Goal: Information Seeking & Learning: Learn about a topic

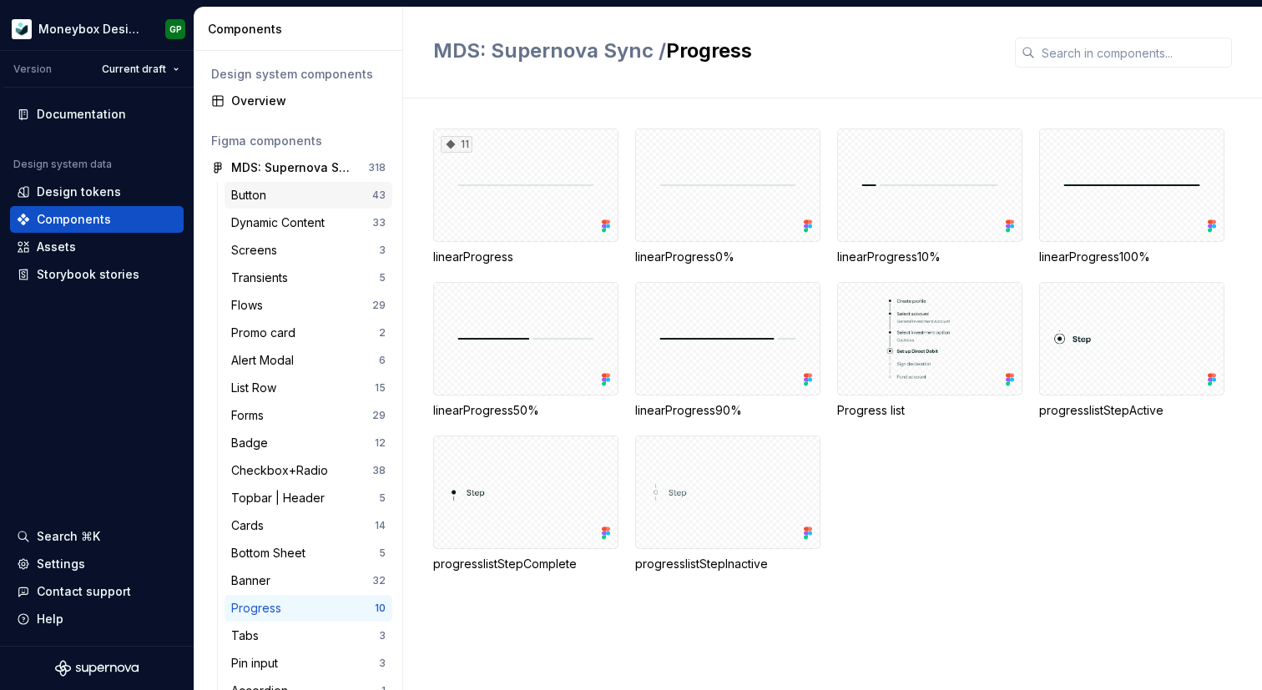
click at [280, 202] on div "Button" at bounding box center [301, 195] width 141 height 17
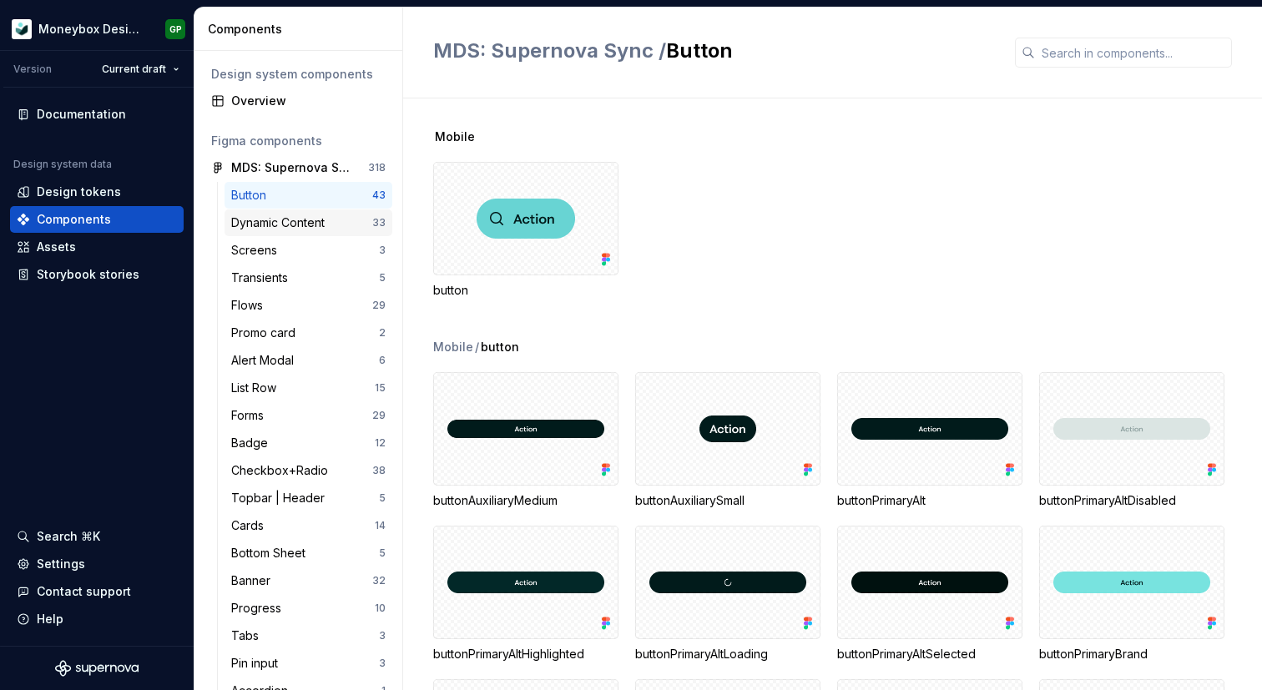
click at [286, 224] on div "Dynamic Content" at bounding box center [281, 222] width 100 height 17
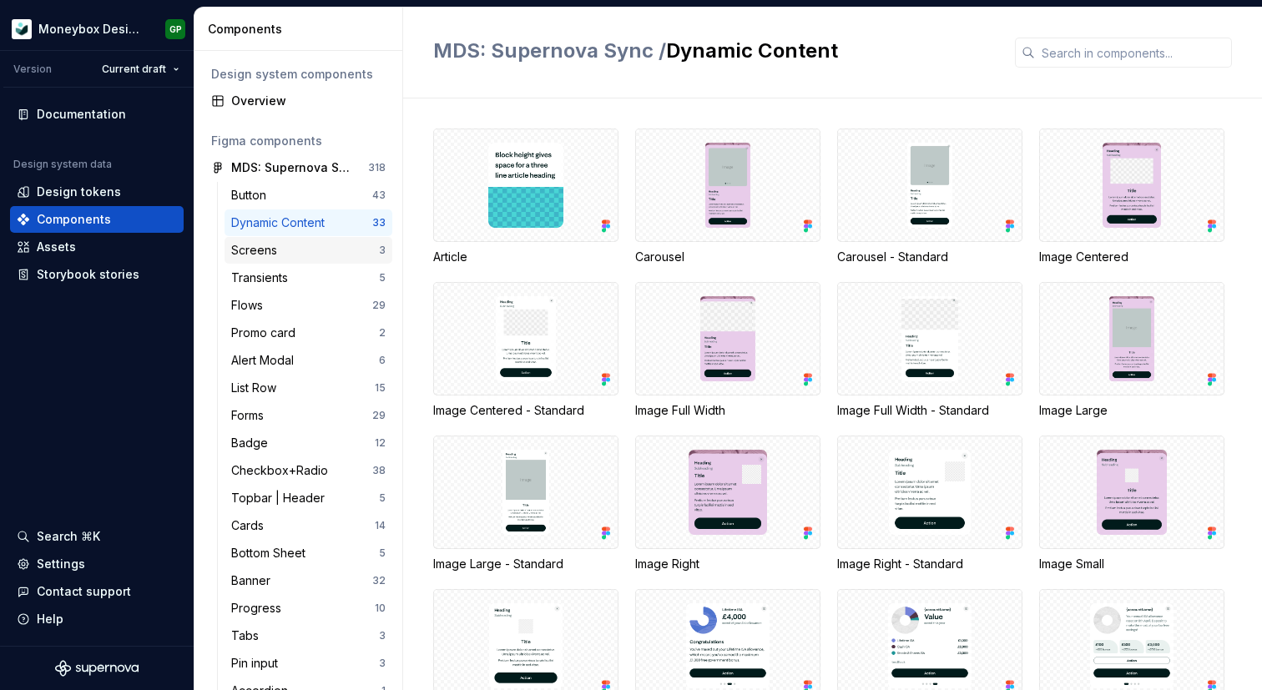
click at [289, 255] on div "Screens" at bounding box center [305, 250] width 148 height 17
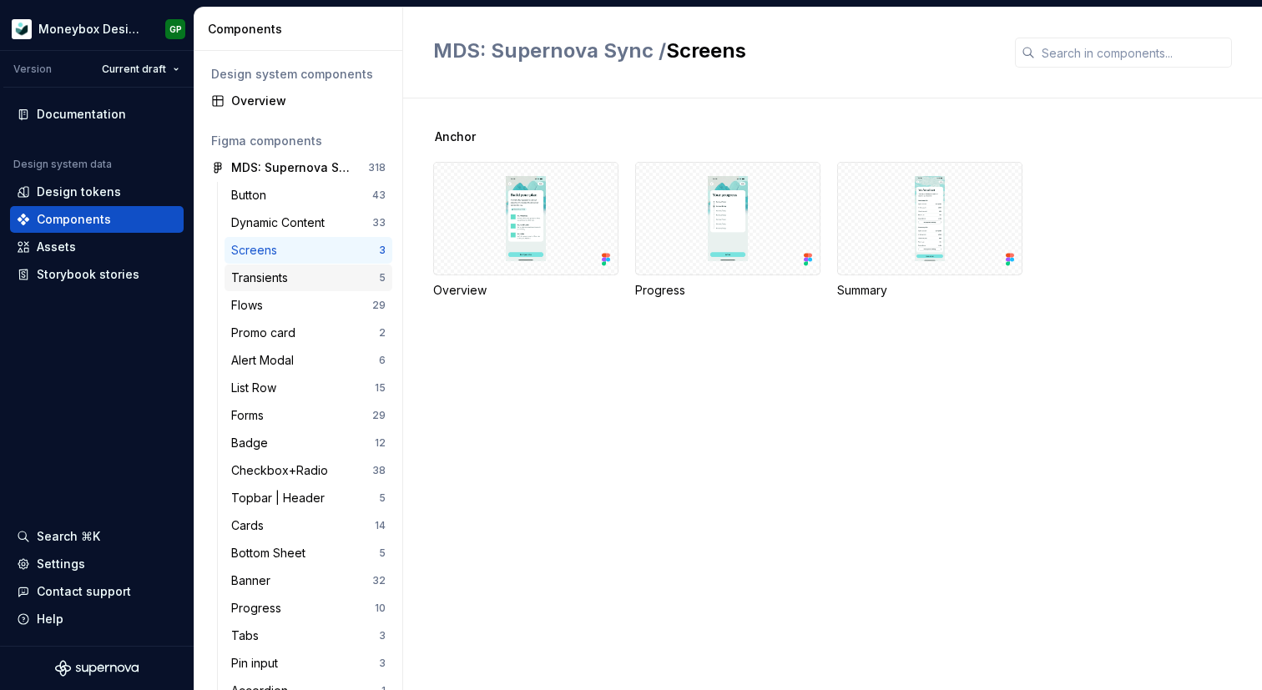
click at [289, 280] on div "Transients" at bounding box center [262, 278] width 63 height 17
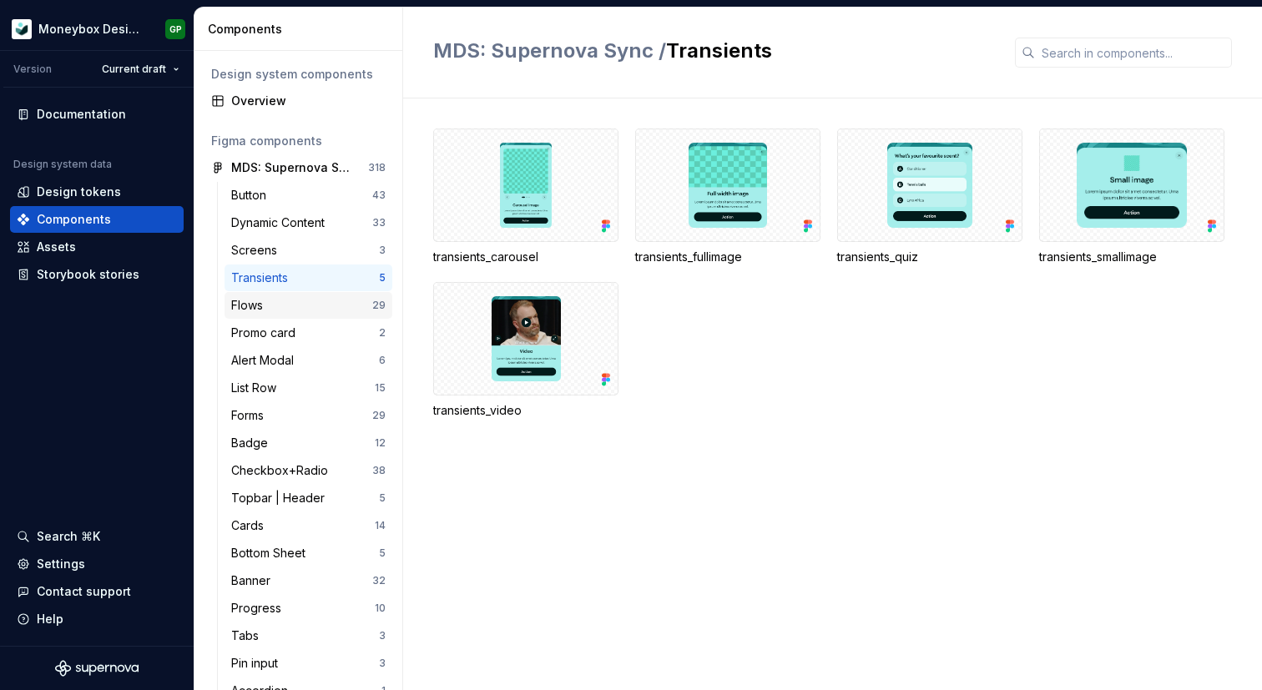
click at [289, 306] on div "Flows" at bounding box center [301, 305] width 141 height 17
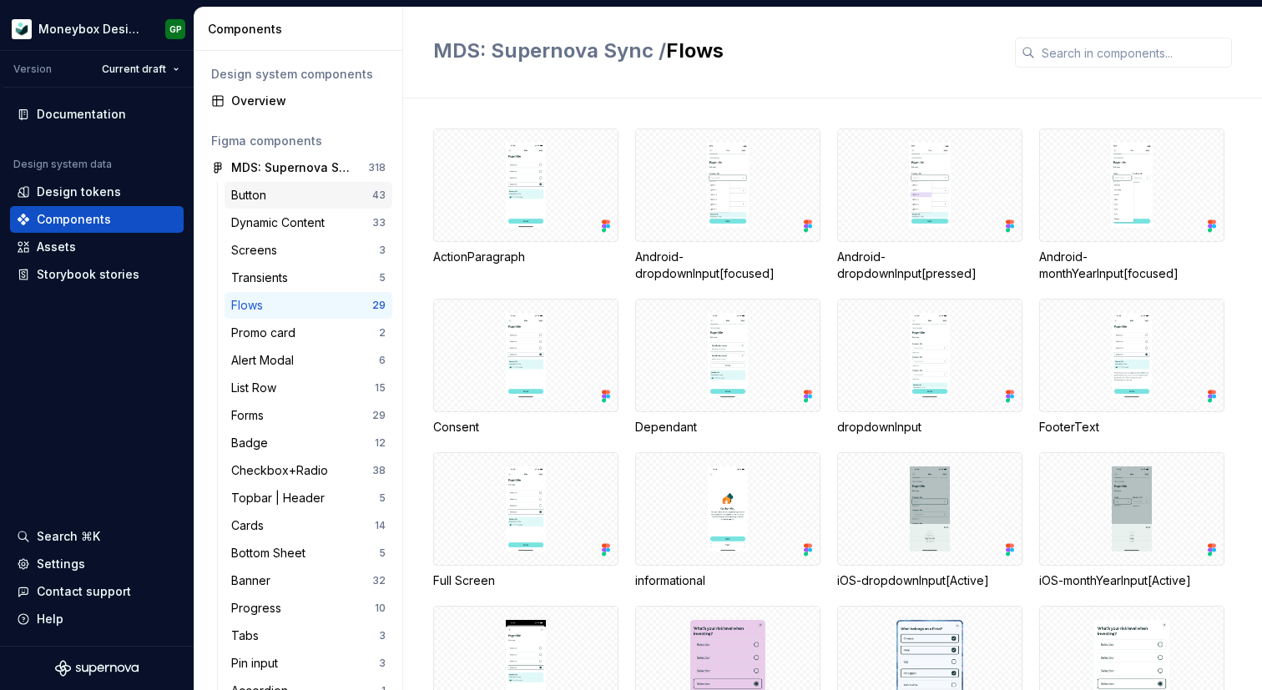
click at [299, 193] on div "Button" at bounding box center [301, 195] width 141 height 17
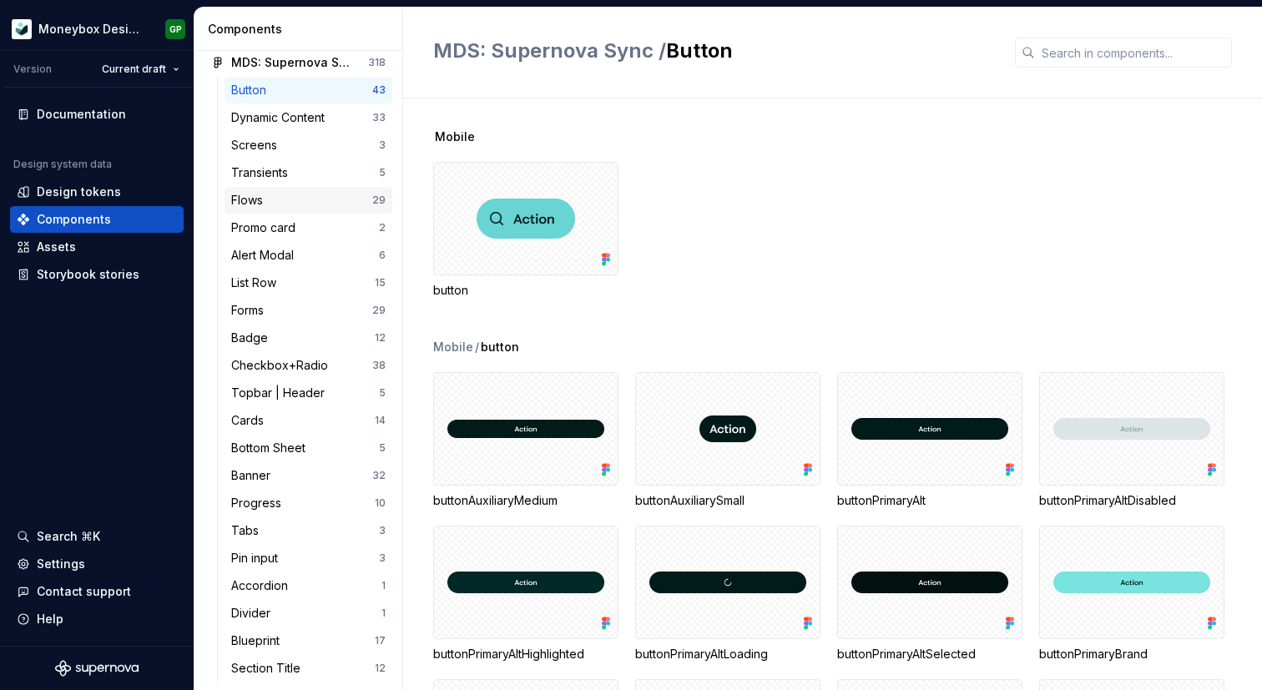
scroll to position [133, 0]
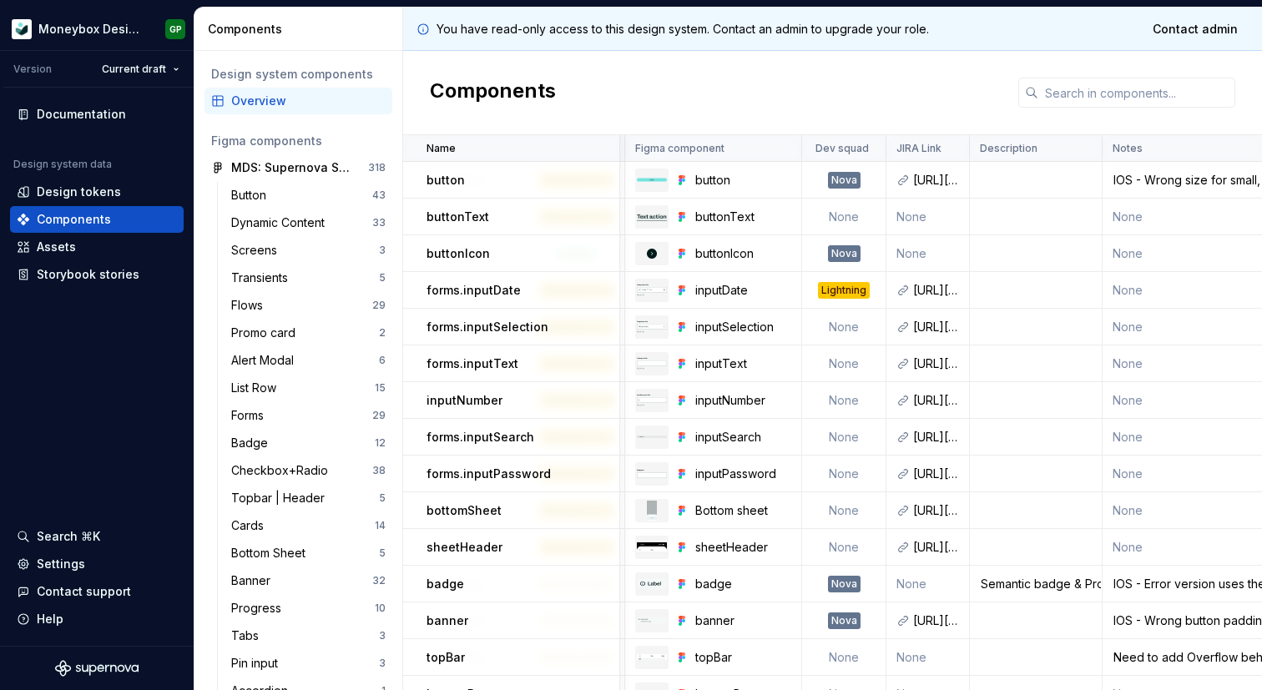
scroll to position [0, 488]
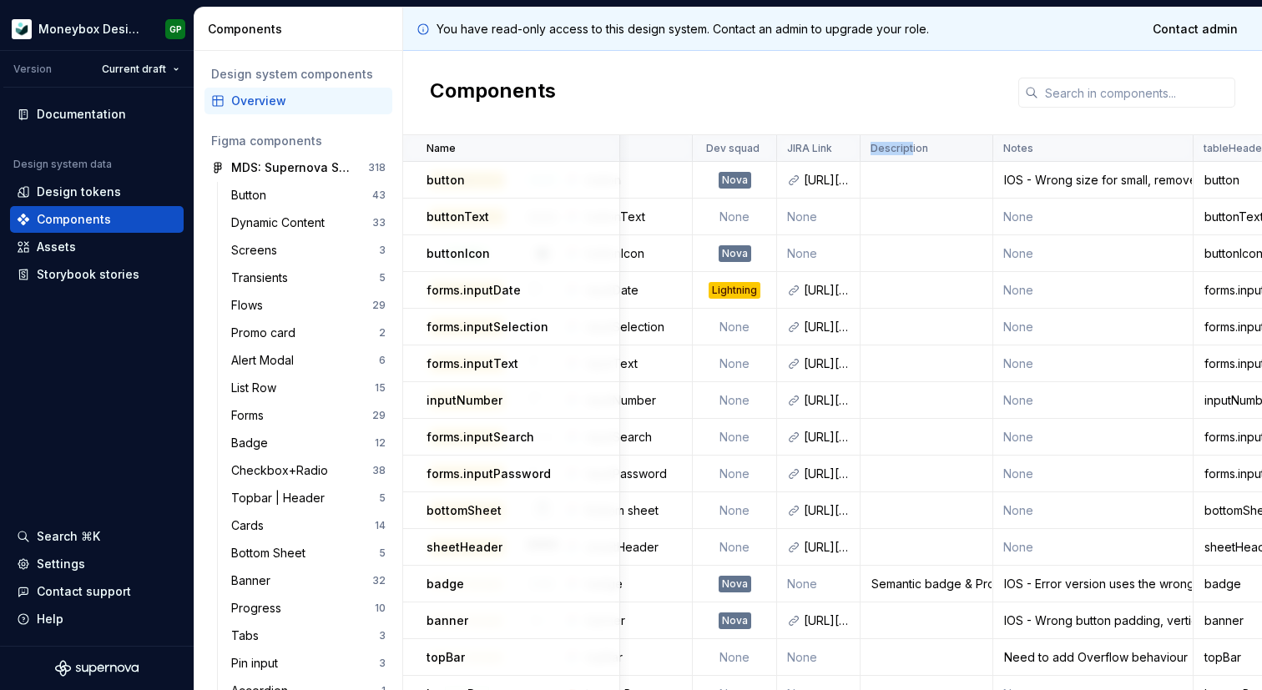
drag, startPoint x: 852, startPoint y: 148, endPoint x: 903, endPoint y: 150, distance: 51.0
click at [903, 150] on div "Description" at bounding box center [926, 148] width 133 height 27
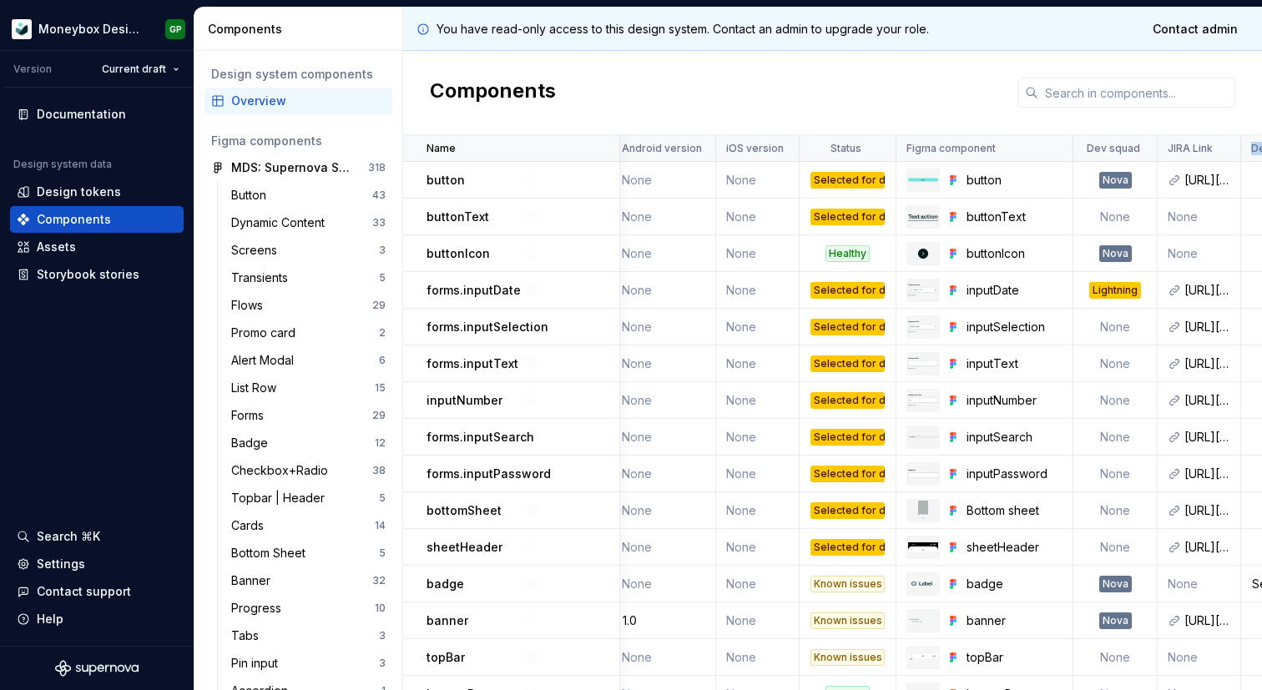
scroll to position [0, 34]
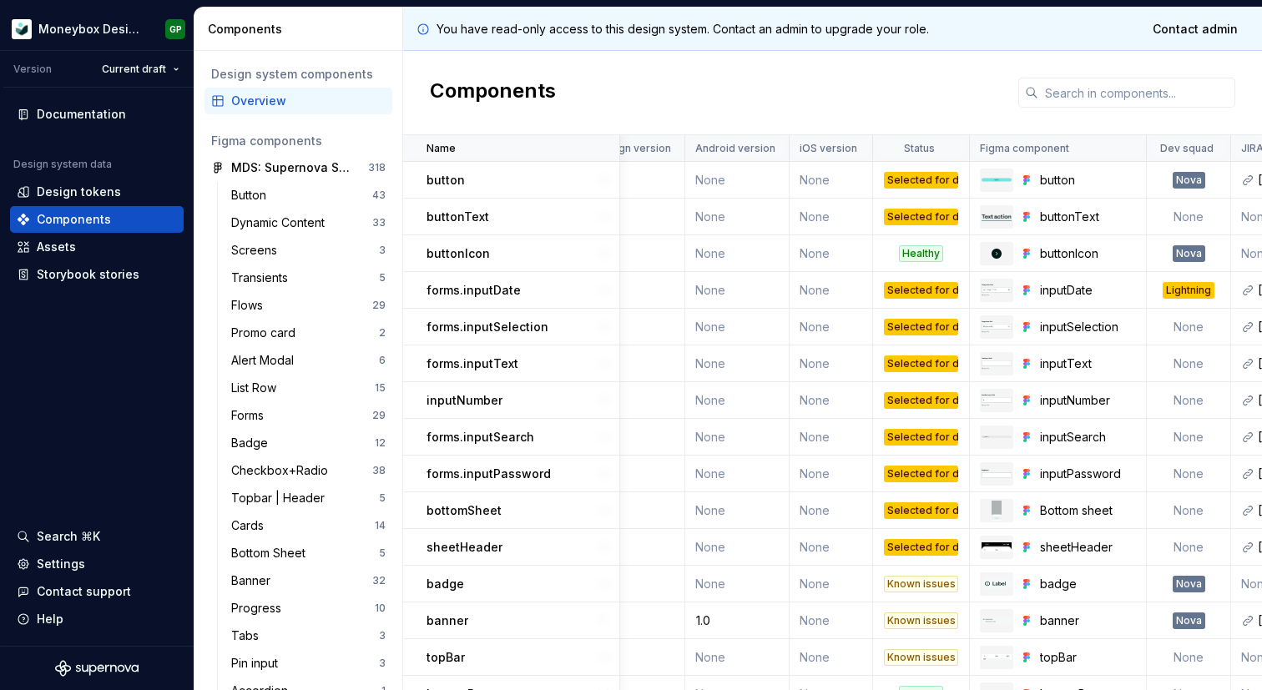
click at [850, 252] on td "None" at bounding box center [830, 253] width 83 height 37
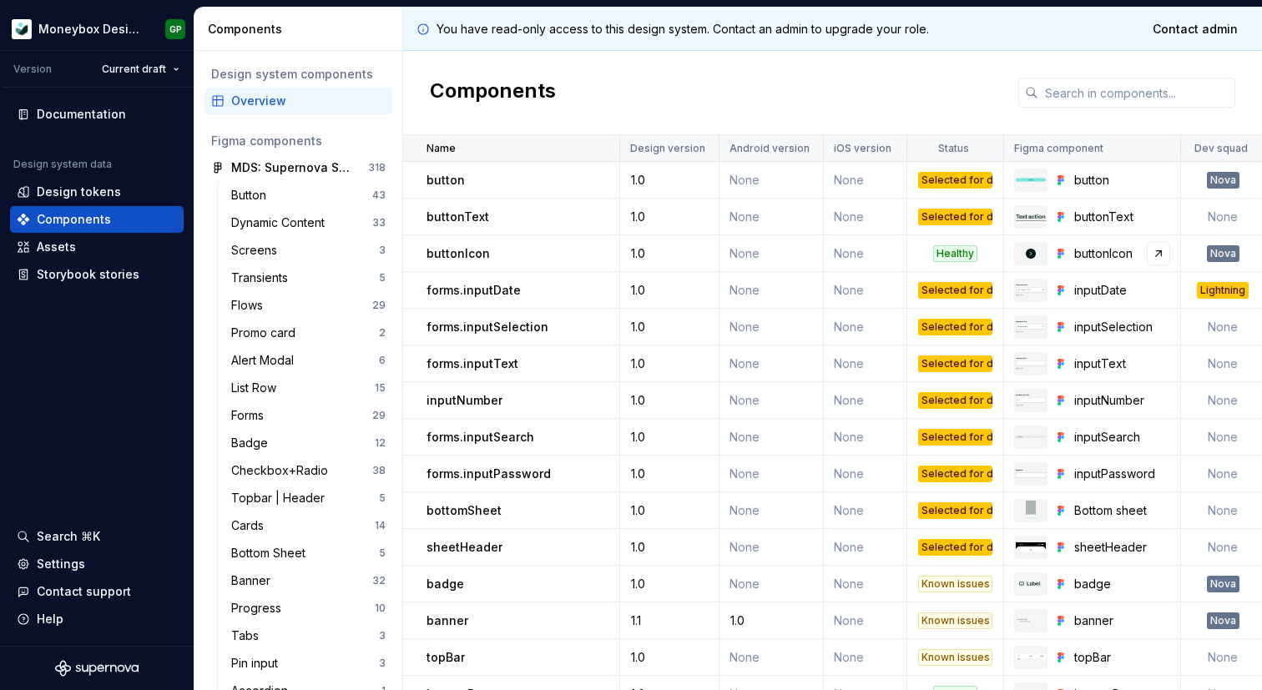
click at [1083, 257] on div "buttonIcon" at bounding box center [1122, 253] width 96 height 17
click at [1160, 252] on link at bounding box center [1158, 253] width 23 height 23
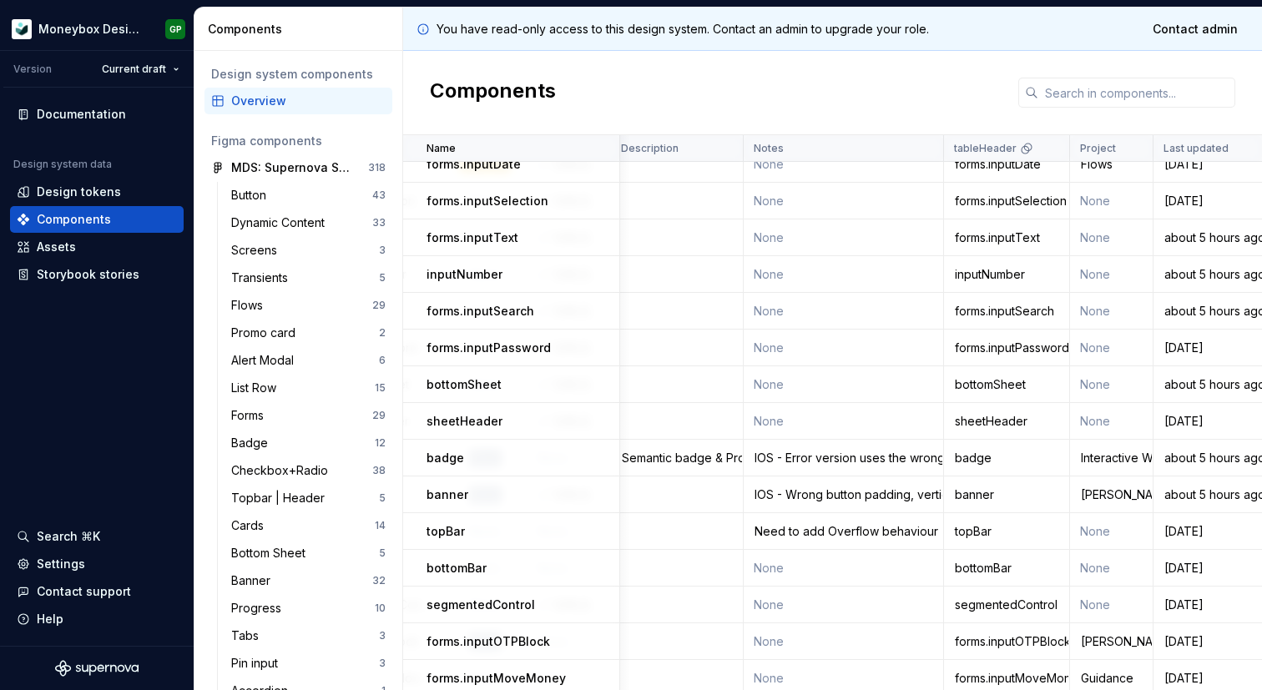
scroll to position [0, 738]
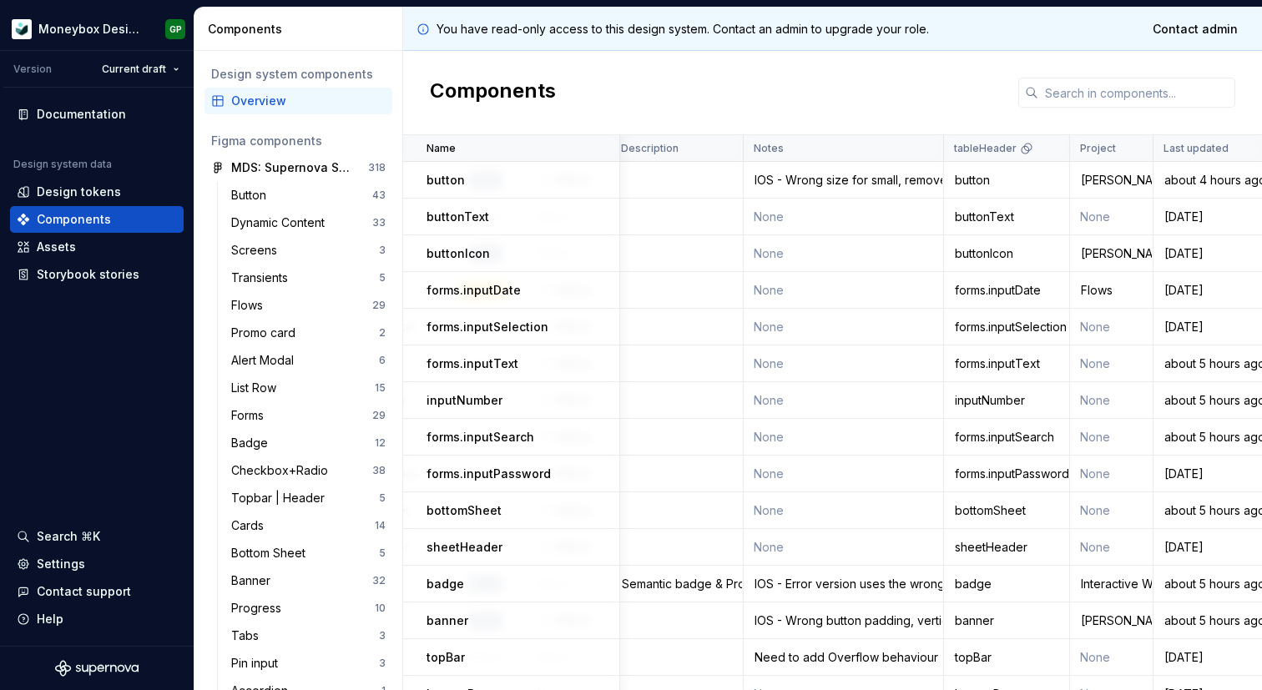
click at [1103, 214] on td "None" at bounding box center [1111, 217] width 83 height 37
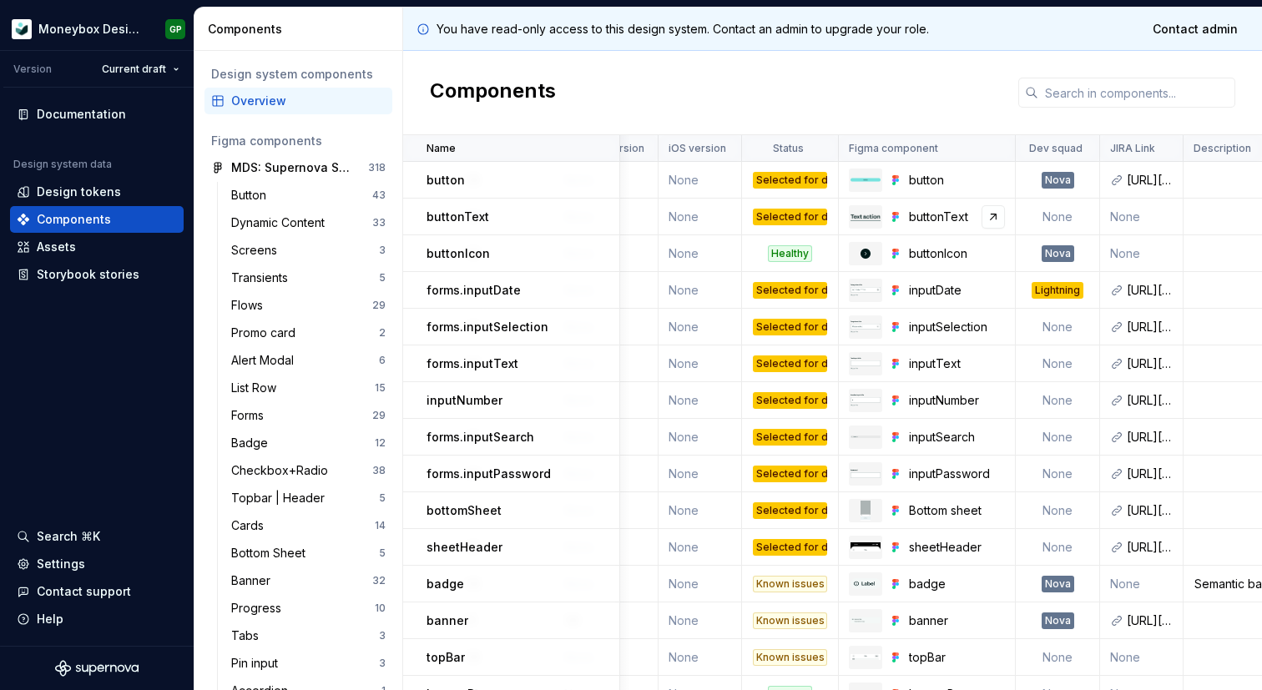
scroll to position [0, 199]
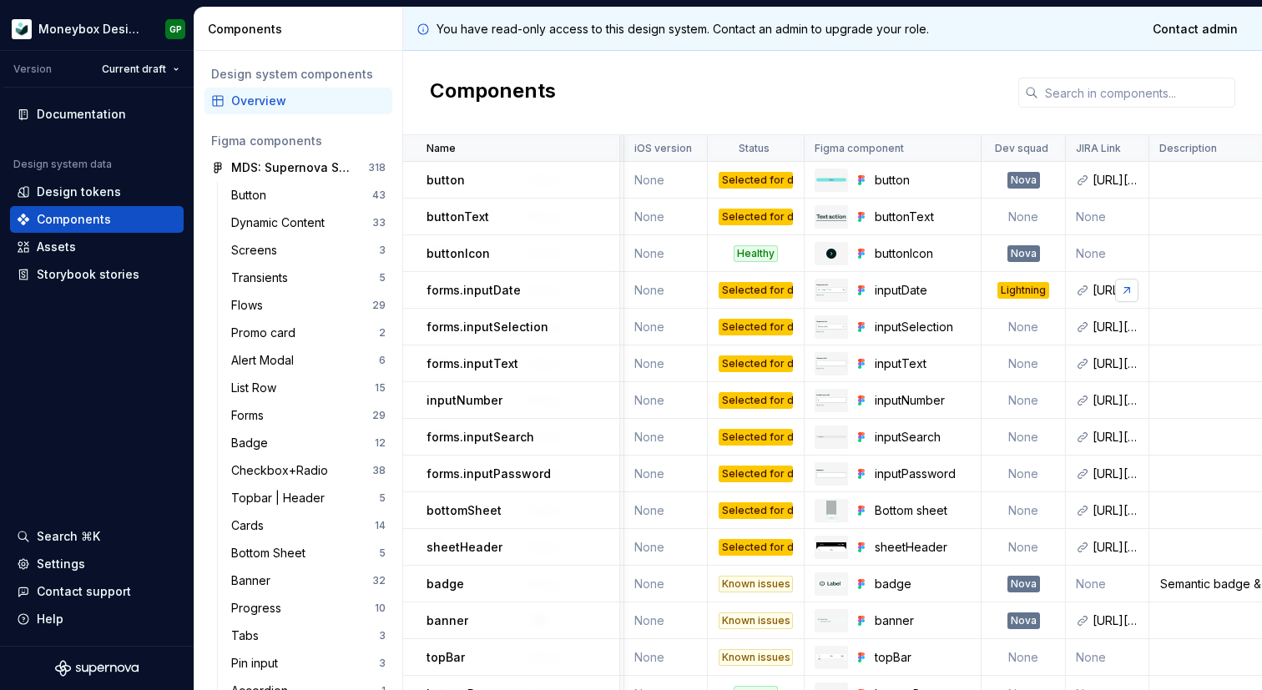
click at [1118, 292] on link at bounding box center [1126, 290] width 23 height 23
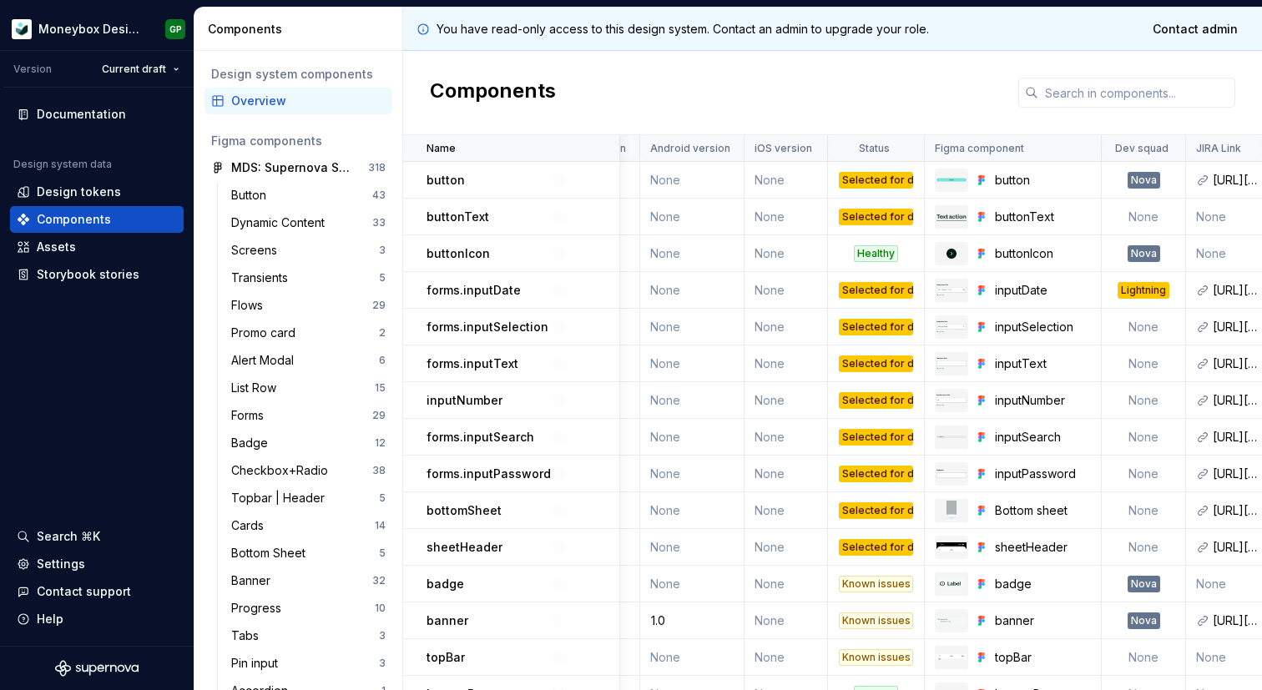
scroll to position [0, 59]
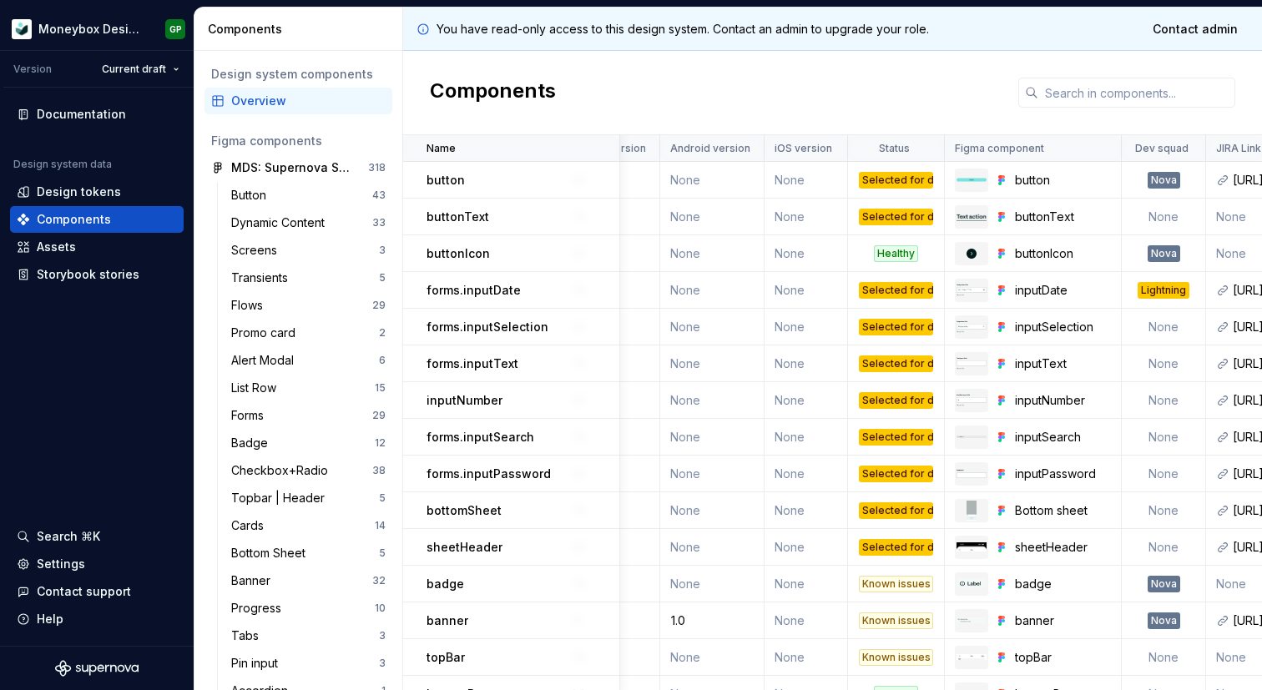
click at [869, 178] on div "Selected for development" at bounding box center [896, 180] width 74 height 17
click at [875, 223] on div "Selected for development" at bounding box center [896, 217] width 74 height 17
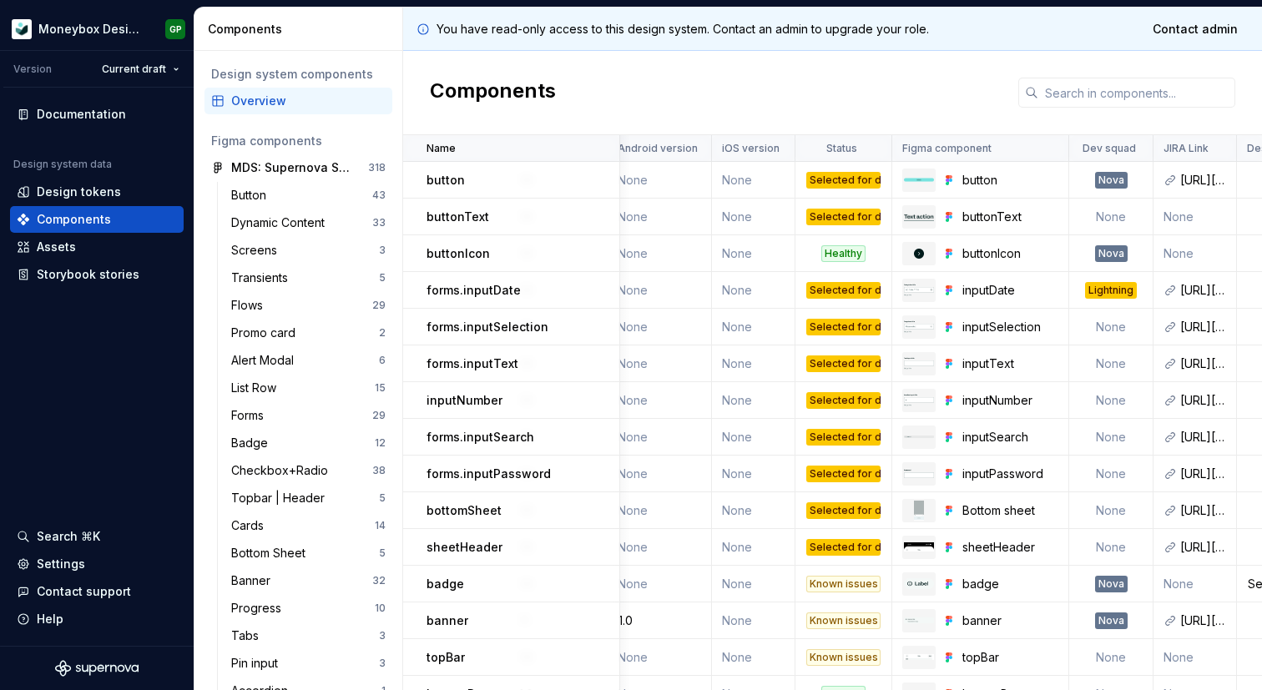
scroll to position [0, 0]
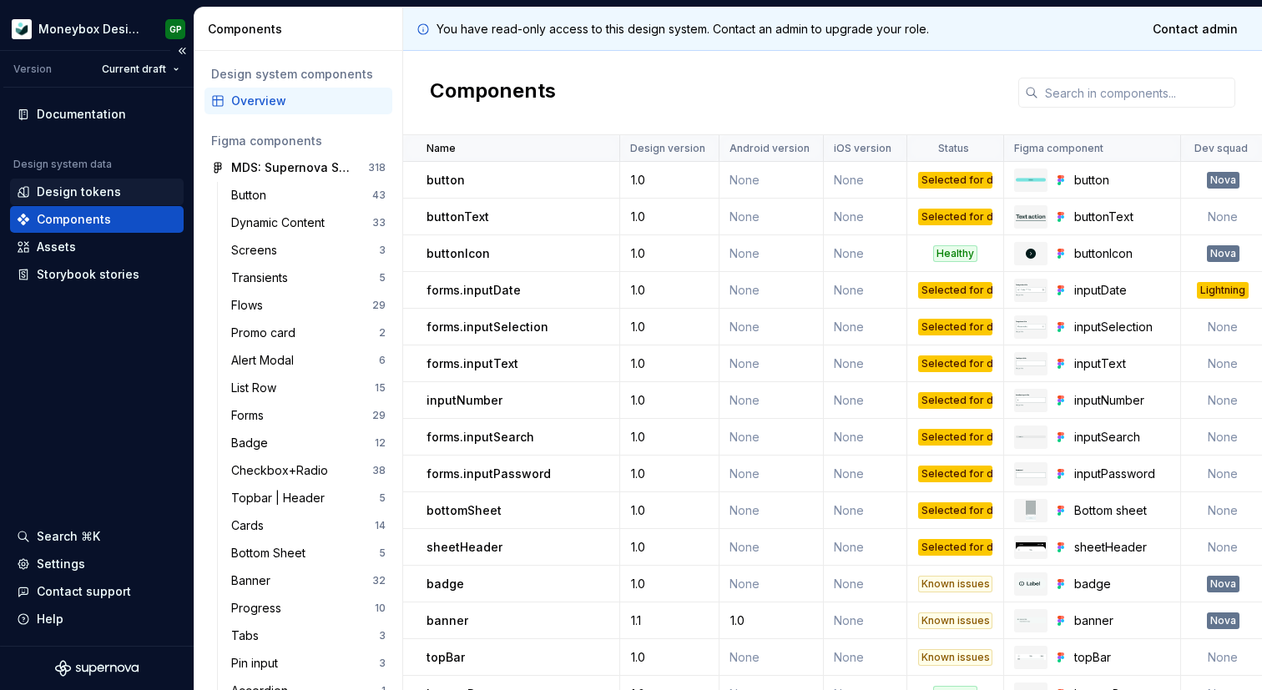
click at [106, 189] on div "Design tokens" at bounding box center [79, 192] width 84 height 17
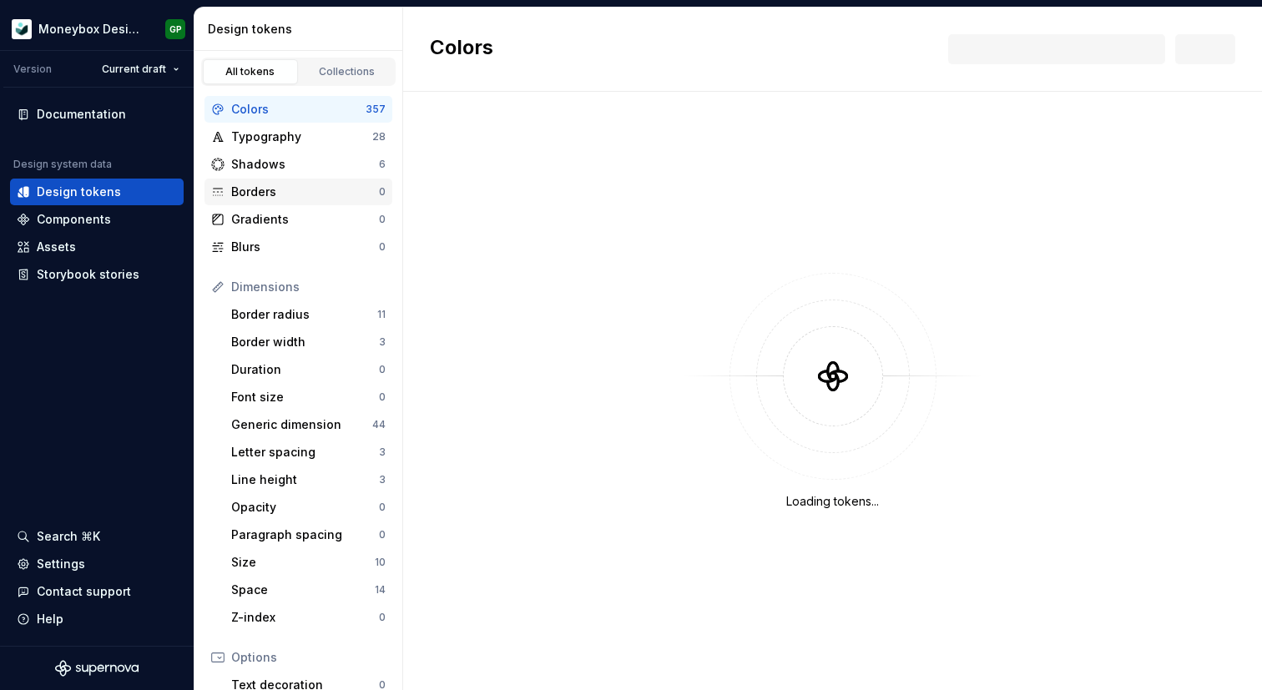
click at [293, 193] on div "Borders" at bounding box center [305, 192] width 148 height 17
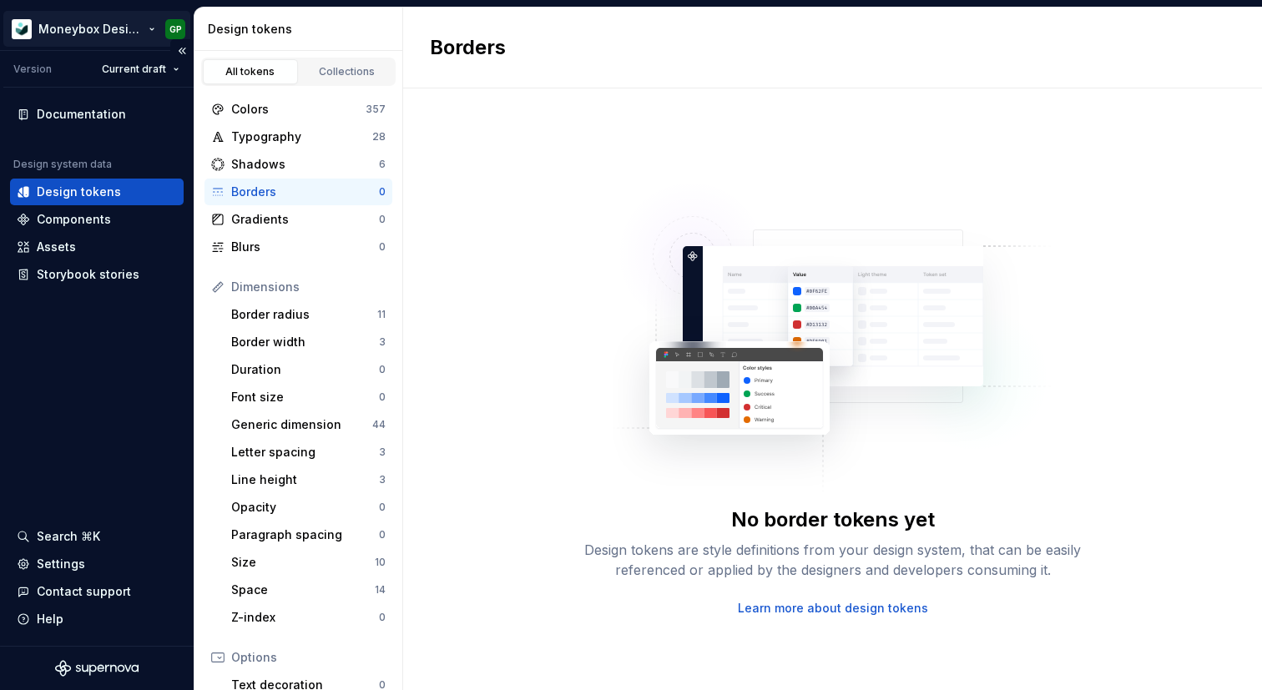
click at [103, 29] on html "Moneybox Design System GP Version Current draft Documentation Design system dat…" at bounding box center [631, 345] width 1262 height 690
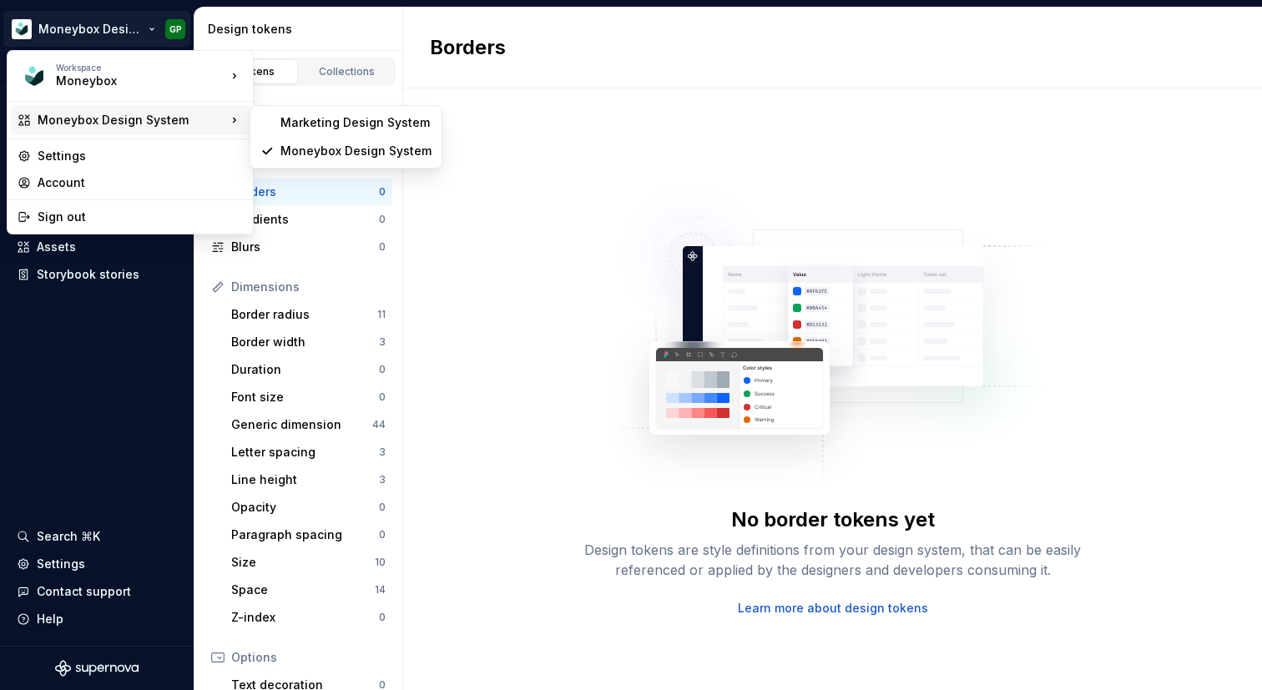
click at [101, 117] on div "Moneybox Design System" at bounding box center [132, 120] width 189 height 17
click at [306, 153] on div "Moneybox Design System" at bounding box center [355, 151] width 151 height 17
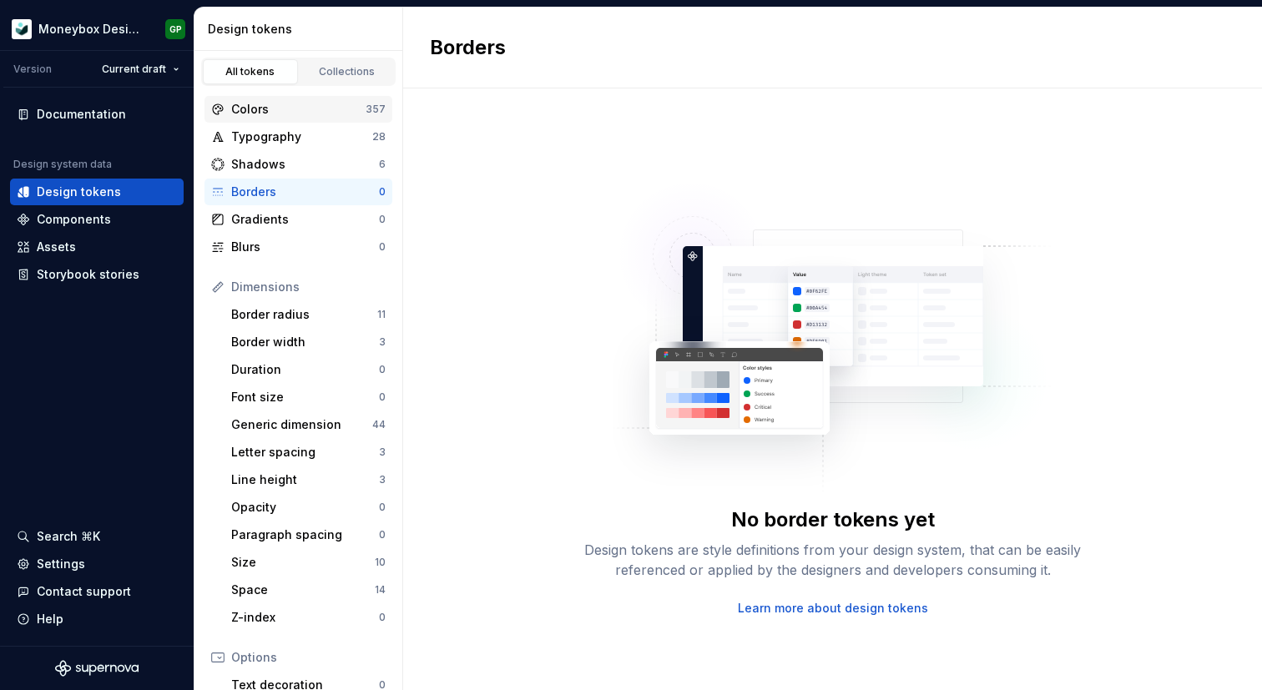
click at [301, 113] on div "Colors" at bounding box center [298, 109] width 134 height 17
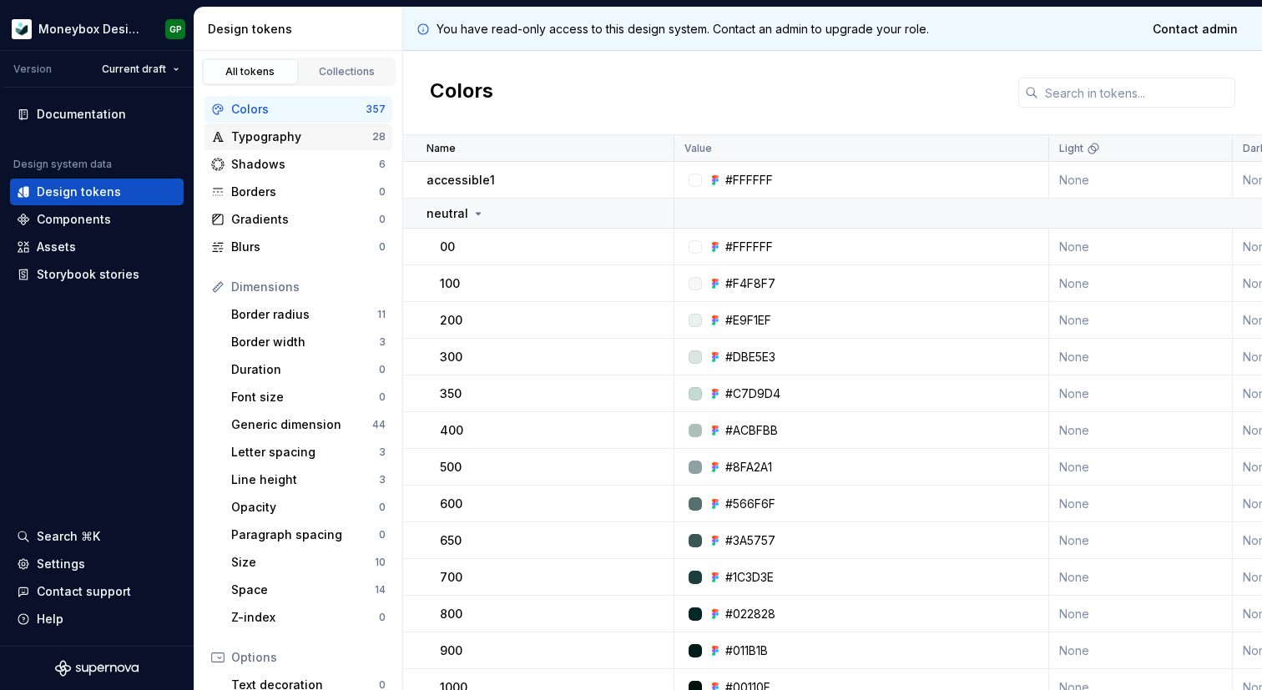
click at [318, 138] on div "Typography" at bounding box center [301, 137] width 141 height 17
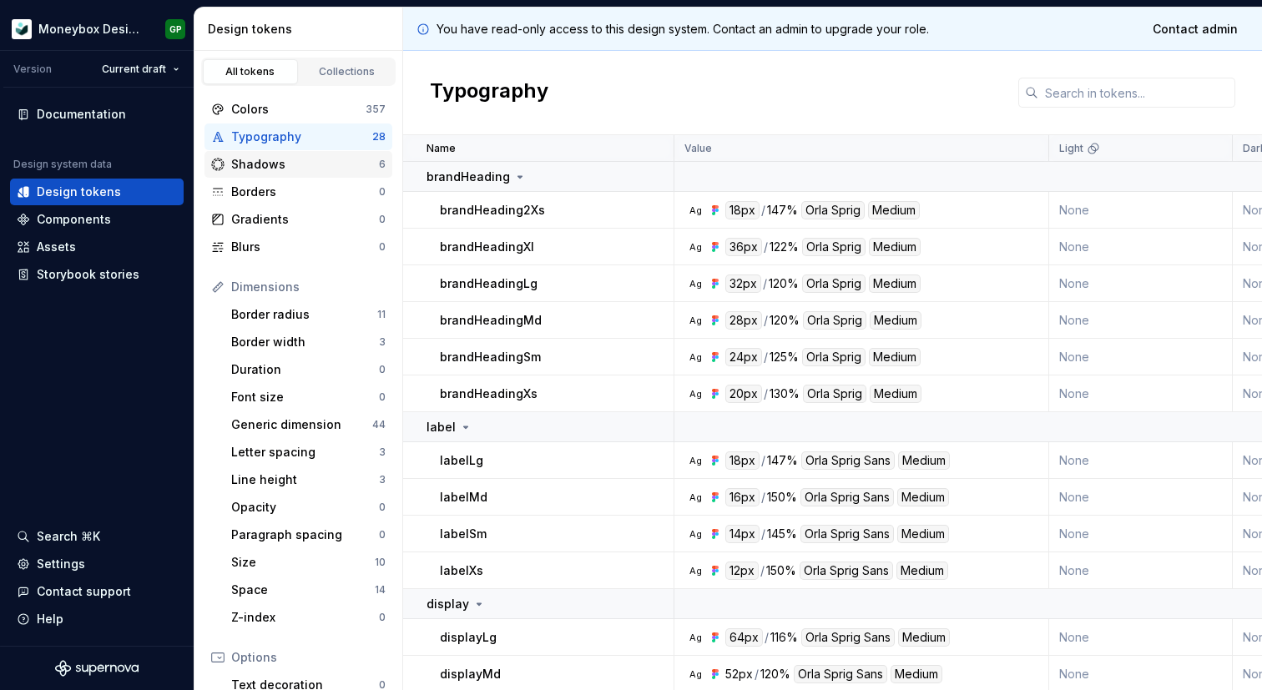
click at [314, 159] on div "Shadows" at bounding box center [305, 164] width 148 height 17
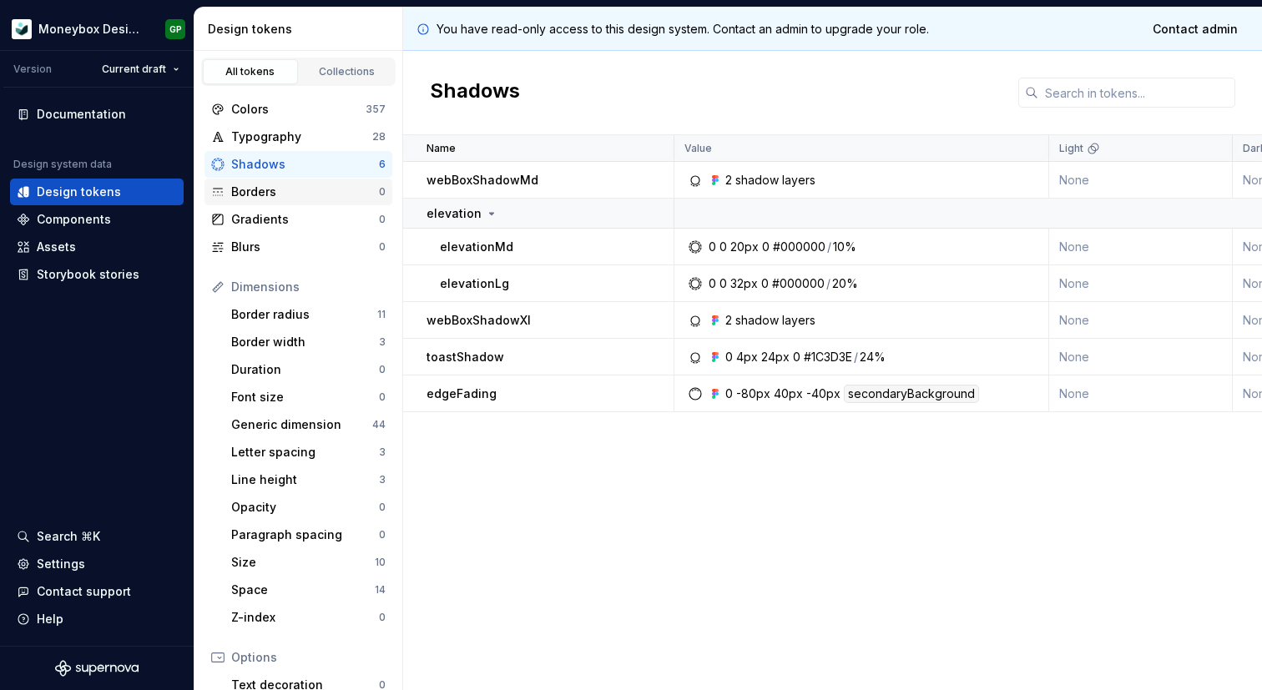
click at [306, 186] on div "Borders" at bounding box center [305, 192] width 148 height 17
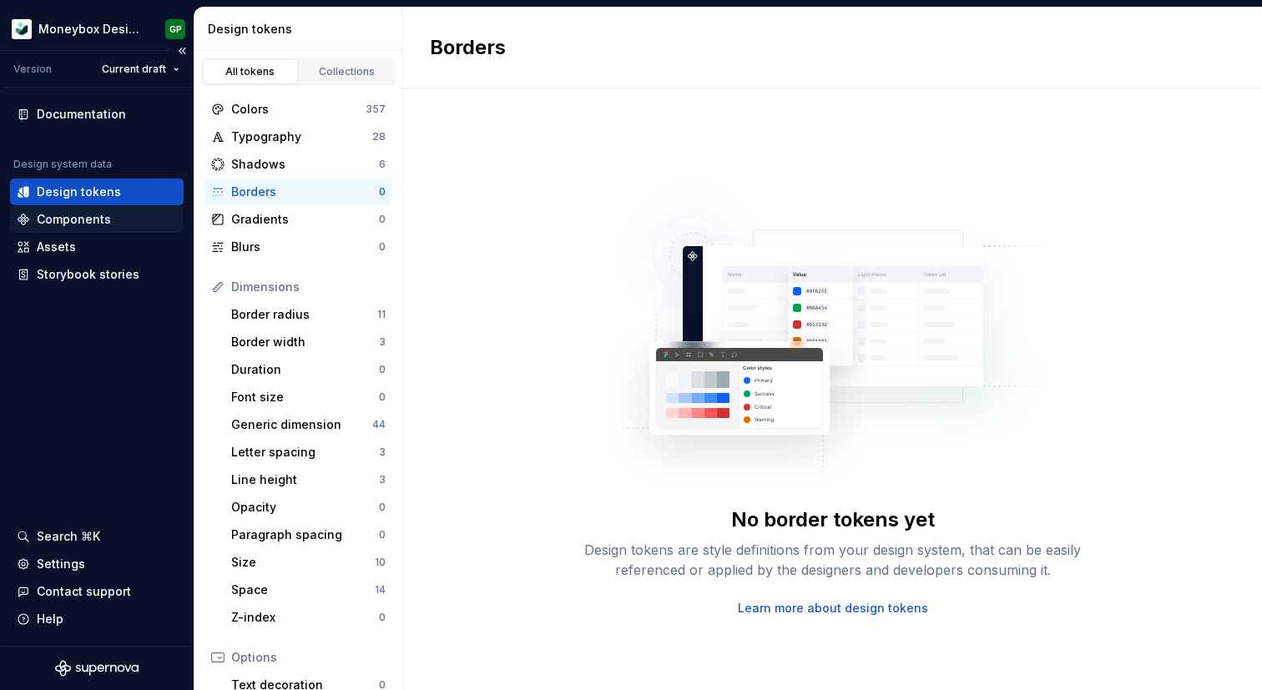
click at [118, 214] on div "Components" at bounding box center [97, 219] width 160 height 17
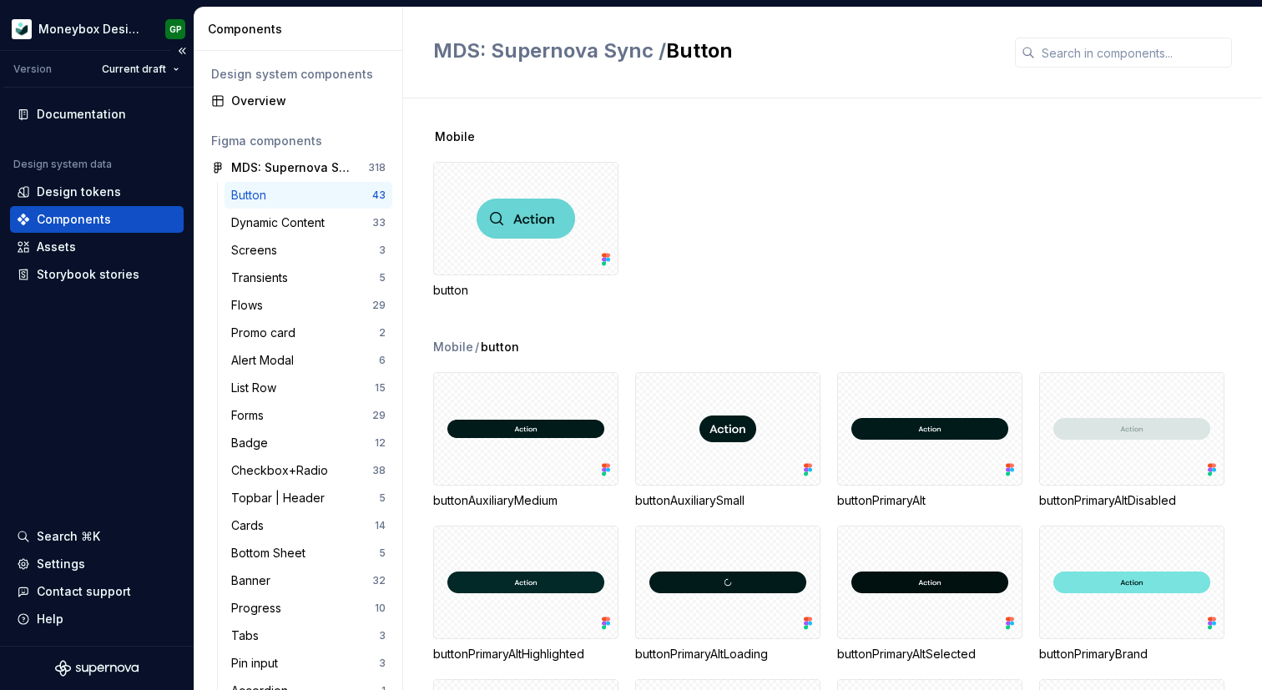
click at [100, 220] on div "Components" at bounding box center [74, 219] width 74 height 17
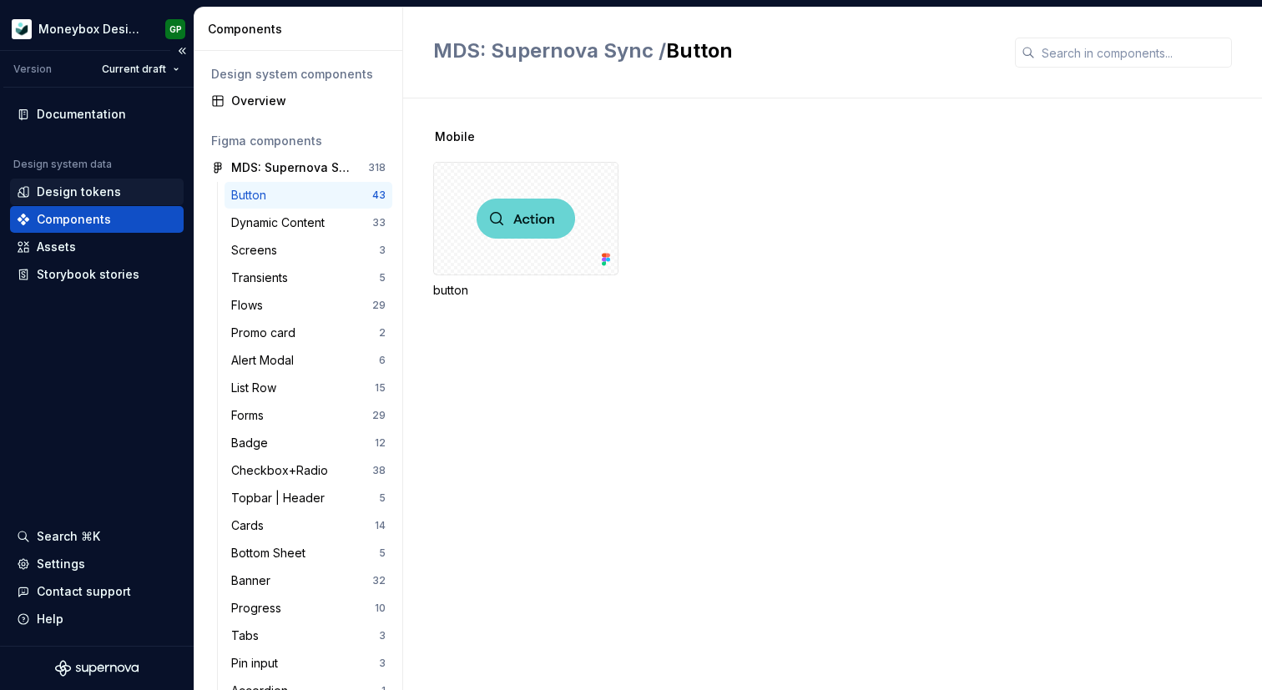
click at [104, 196] on div "Design tokens" at bounding box center [79, 192] width 84 height 17
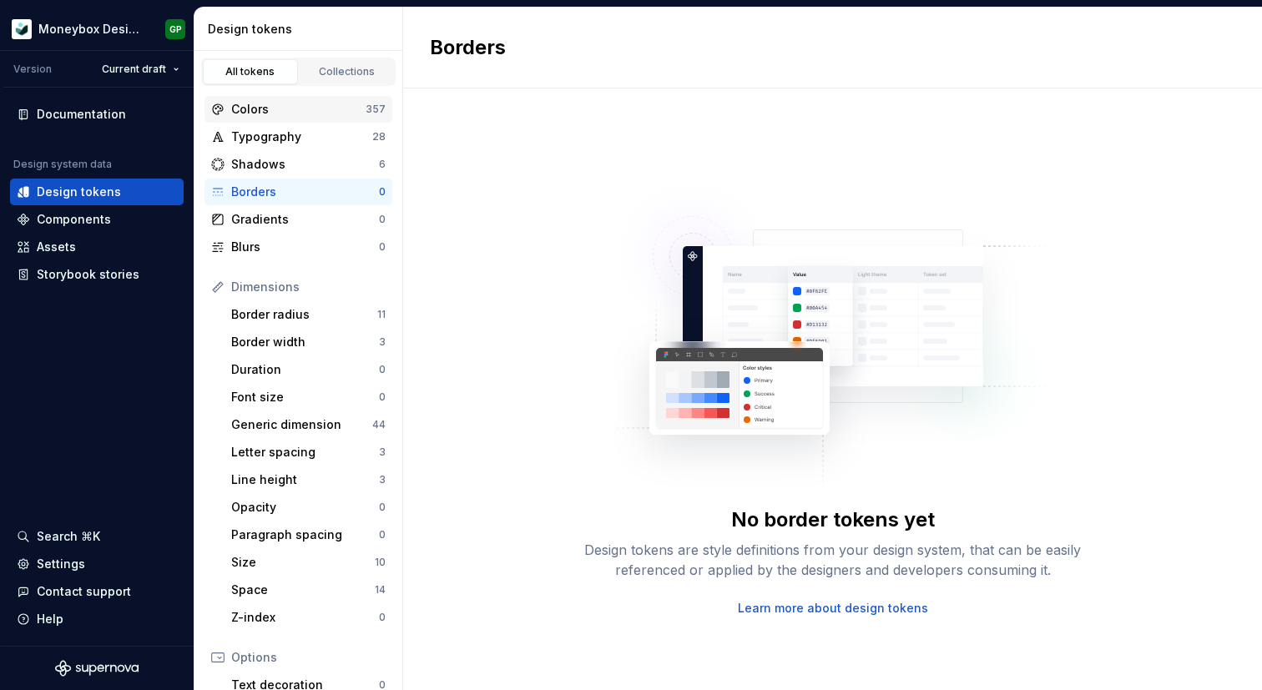
click at [284, 96] on div "Colors 357" at bounding box center [298, 109] width 188 height 27
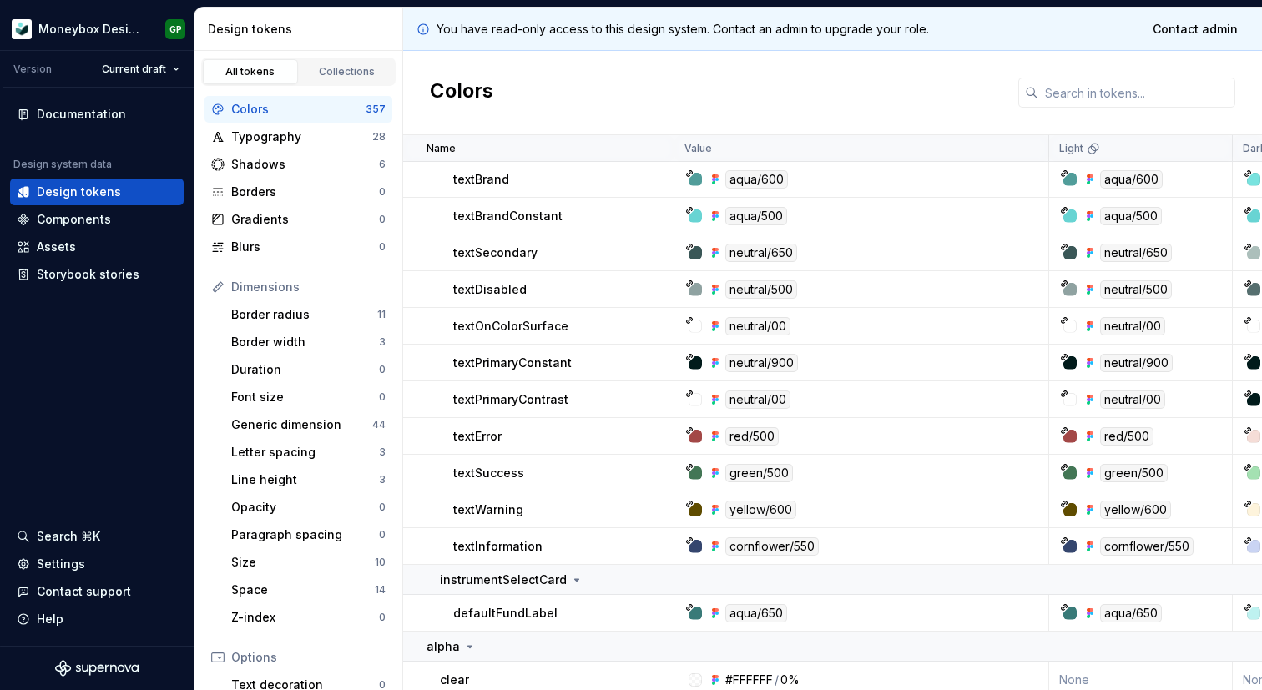
scroll to position [11612, 0]
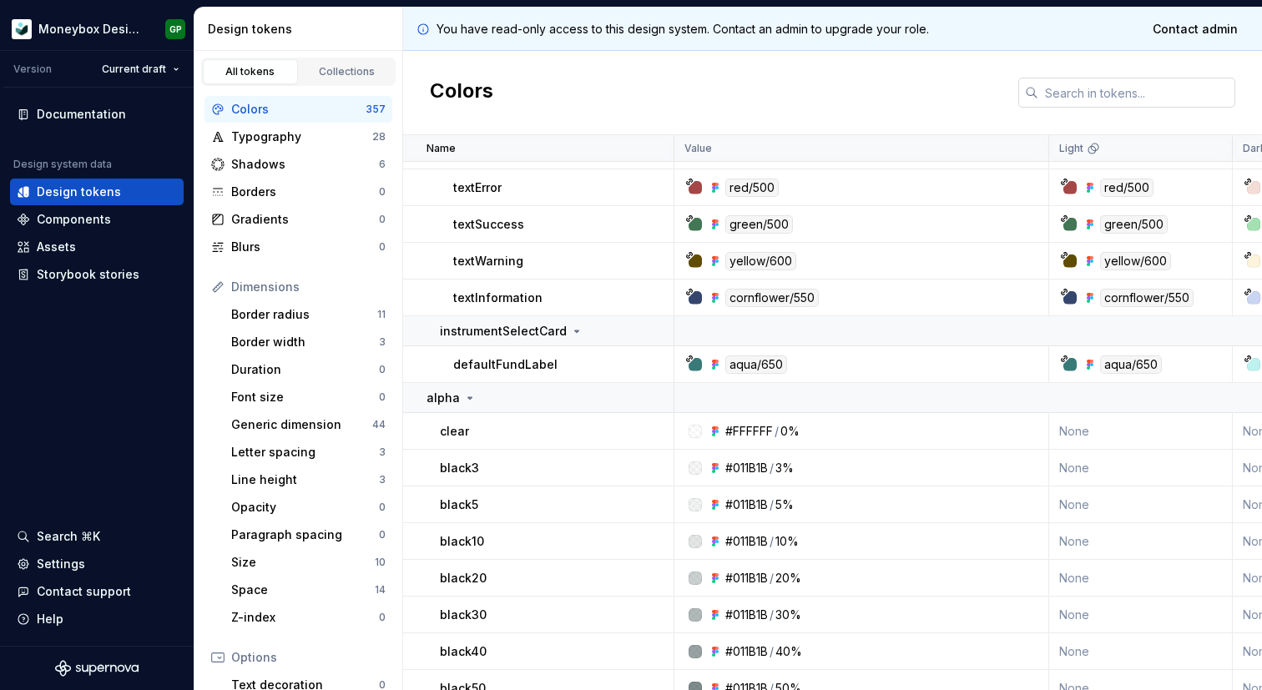
click at [1083, 98] on input "text" at bounding box center [1136, 93] width 197 height 30
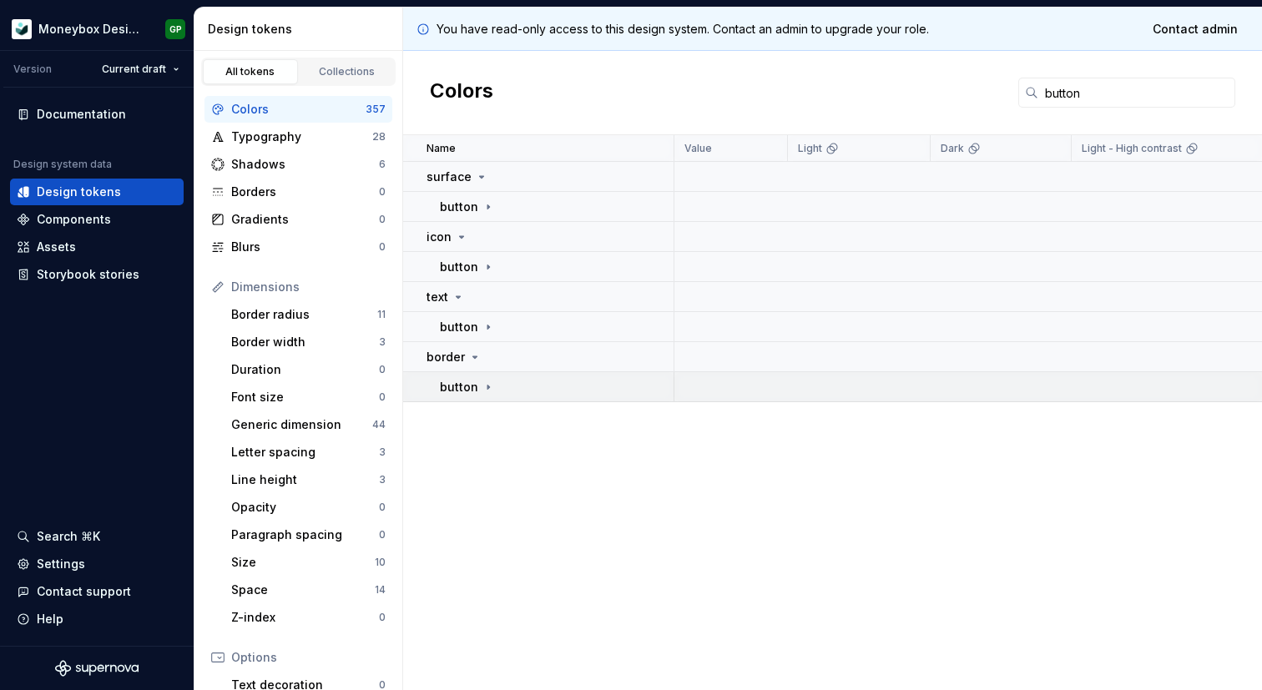
click at [477, 384] on div "button" at bounding box center [467, 387] width 55 height 17
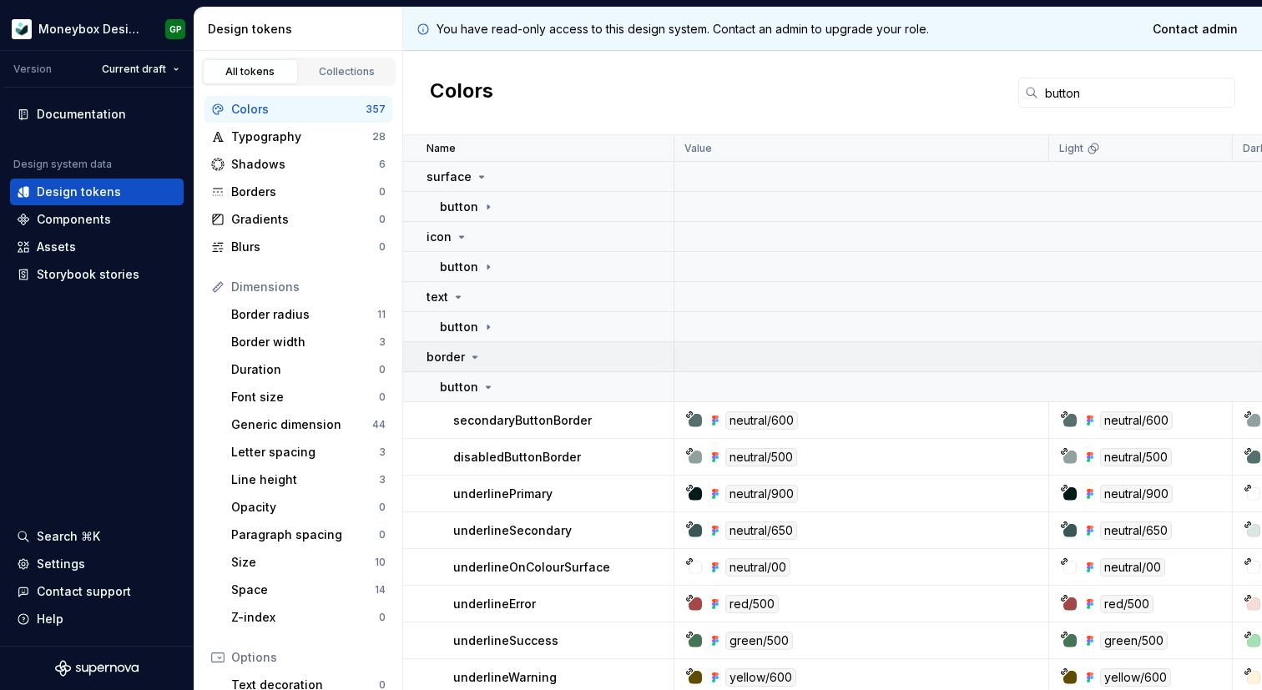
click at [476, 362] on icon at bounding box center [474, 356] width 13 height 13
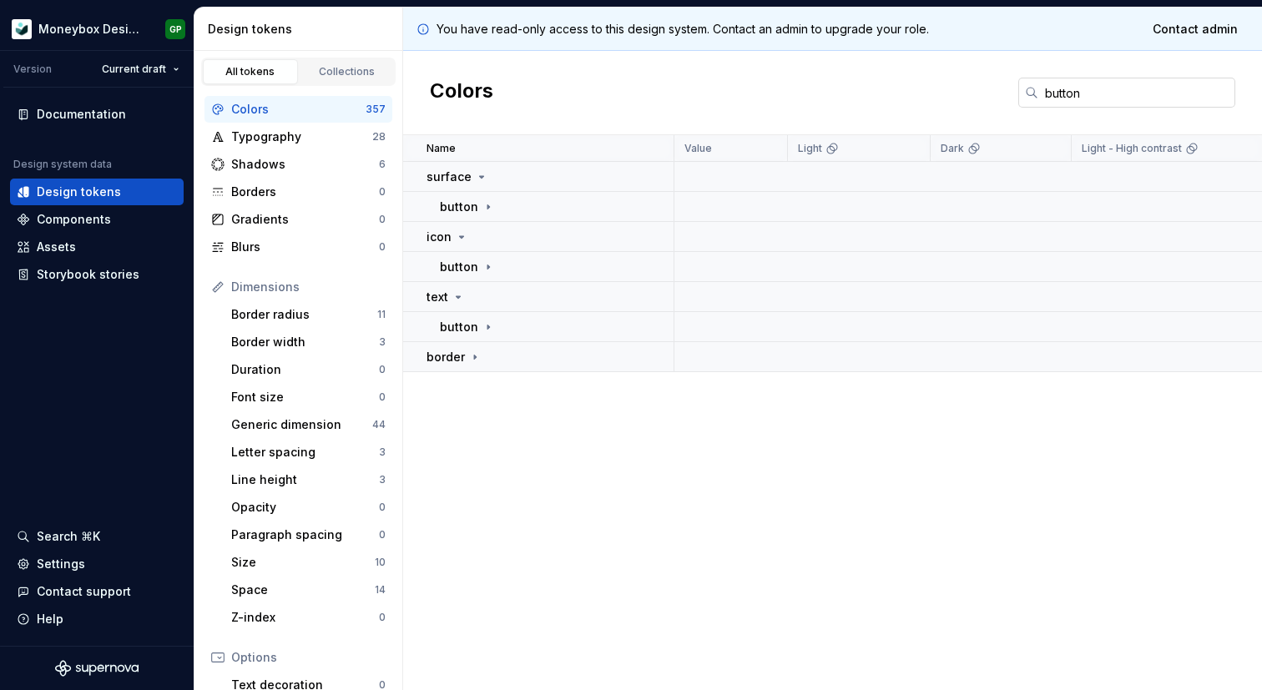
click at [1092, 95] on input "button" at bounding box center [1136, 93] width 197 height 30
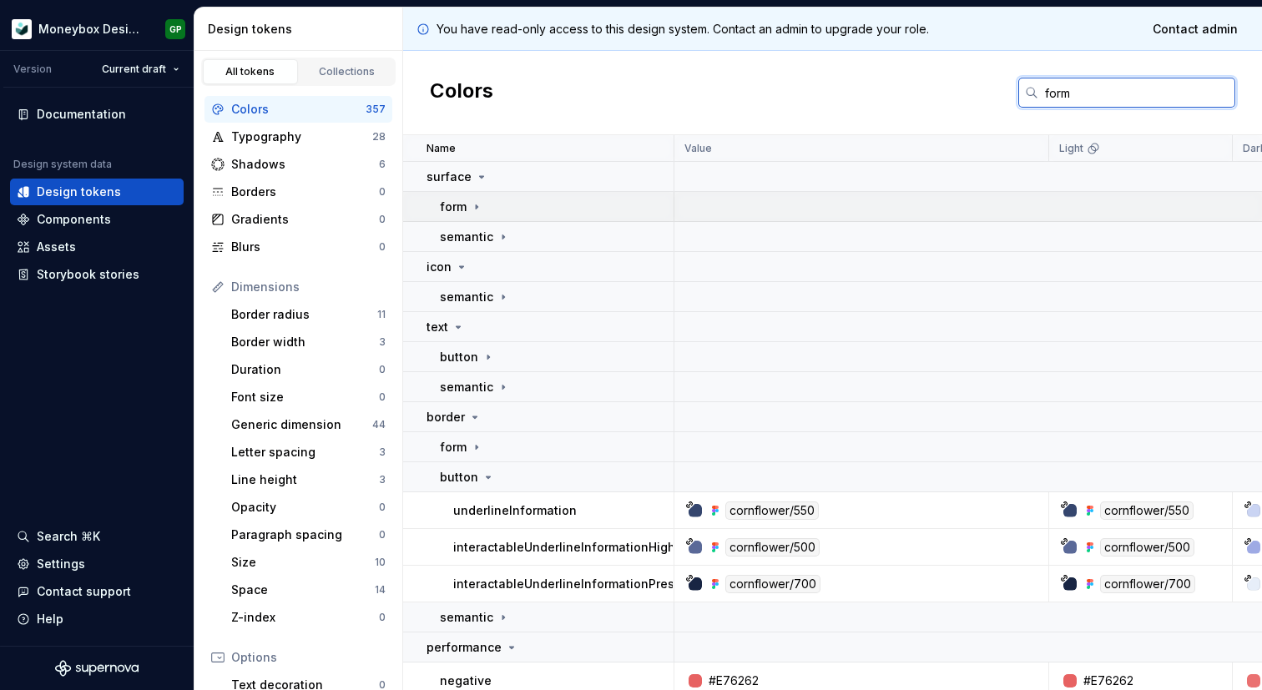
scroll to position [46, 0]
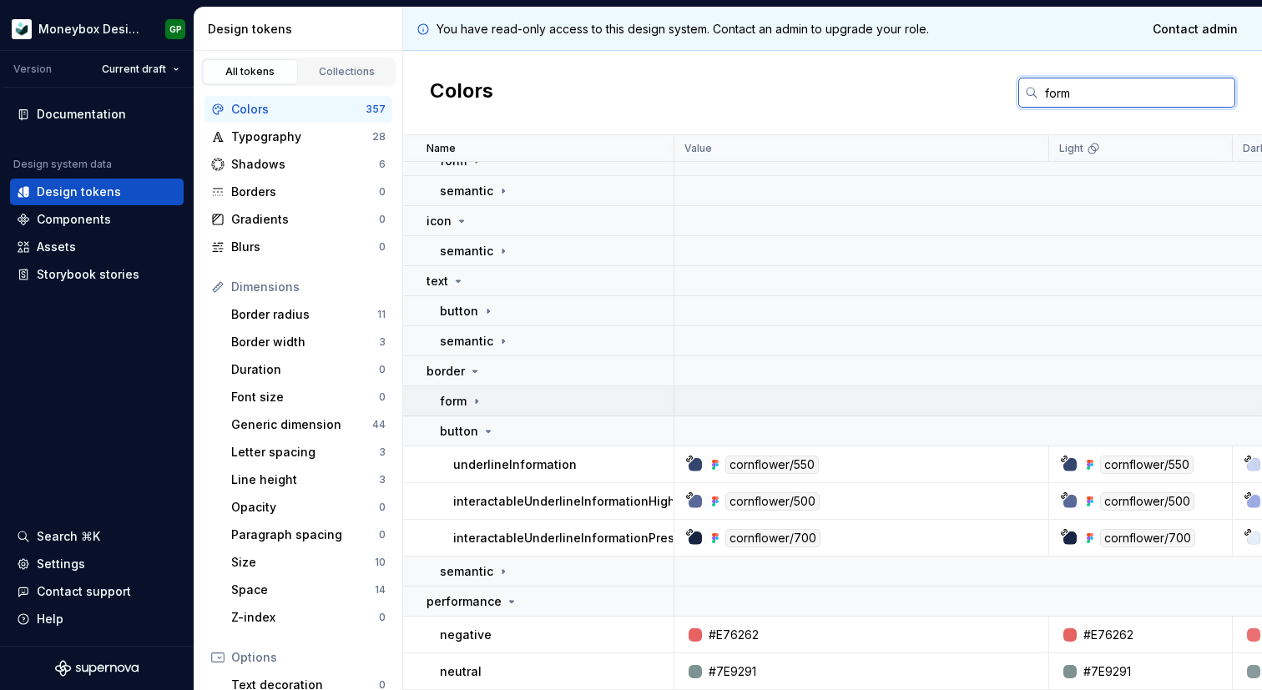
type input "form"
click at [478, 399] on icon at bounding box center [476, 401] width 13 height 13
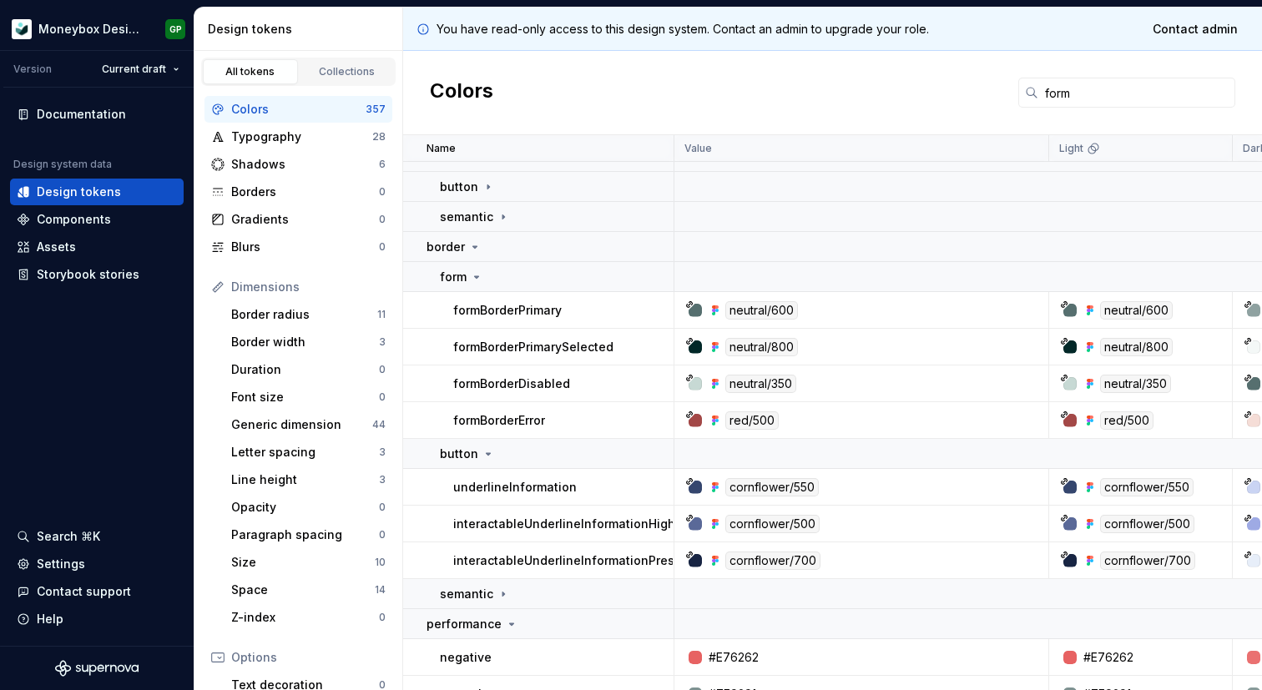
scroll to position [176, 0]
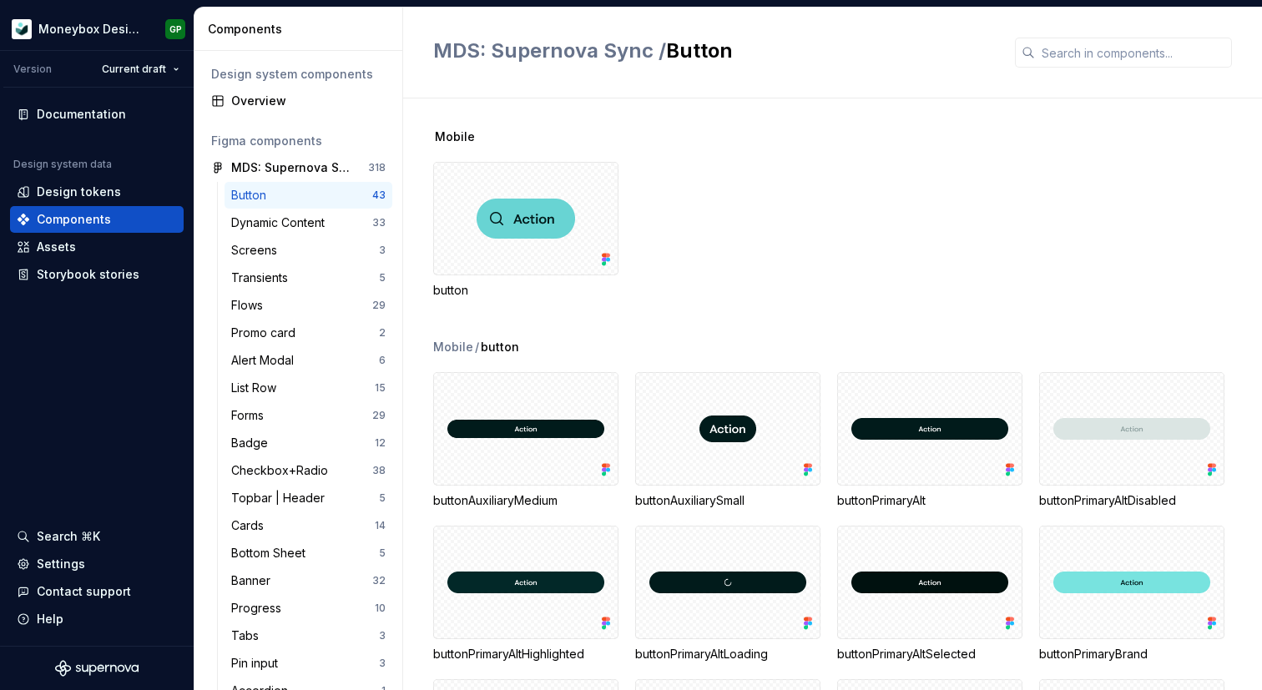
scroll to position [133, 0]
